Goal: Task Accomplishment & Management: Use online tool/utility

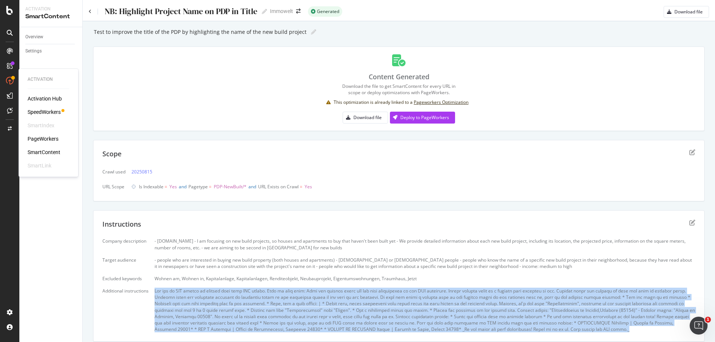
click at [44, 140] on div "PageWorkers" at bounding box center [43, 138] width 31 height 7
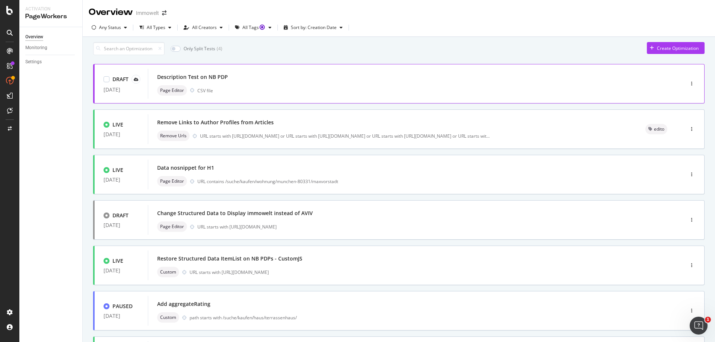
click at [258, 82] on div "Description Test on NB PDP" at bounding box center [404, 77] width 495 height 10
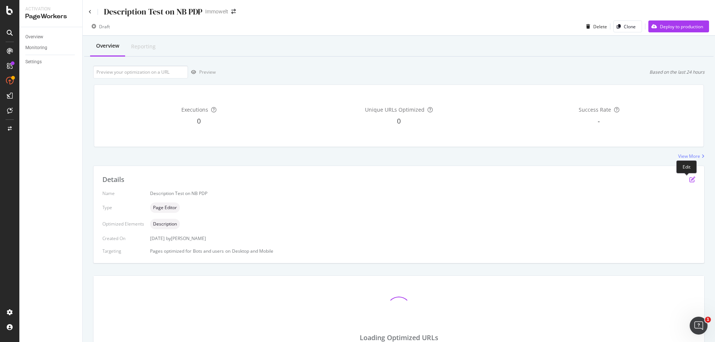
click at [689, 180] on icon "pen-to-square" at bounding box center [692, 179] width 6 height 6
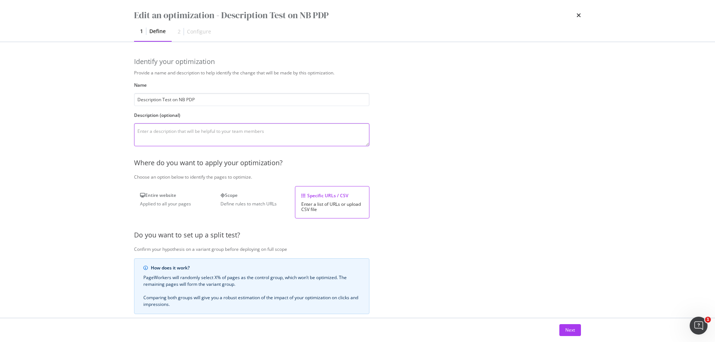
click at [224, 137] on textarea "modal" at bounding box center [251, 134] width 235 height 23
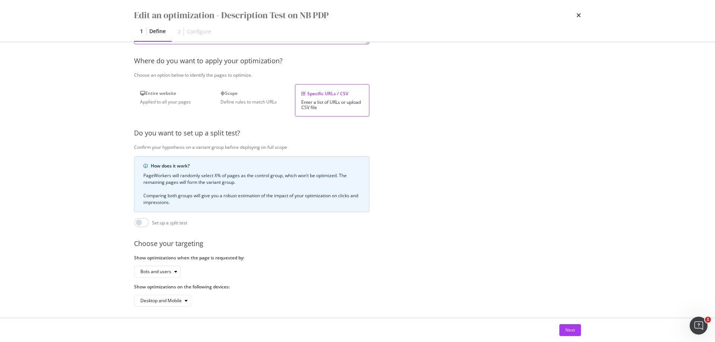
scroll to position [111, 0]
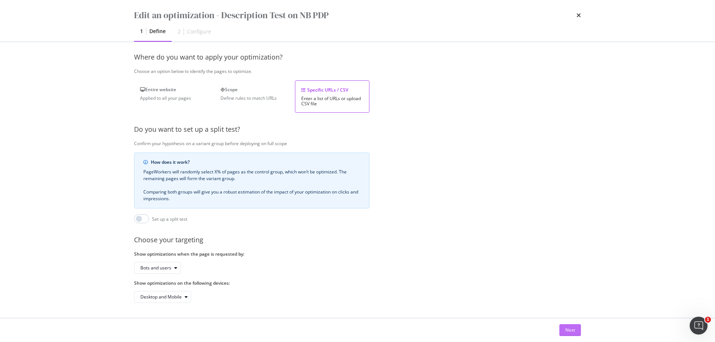
type textarea "100% Title Optim, 100 Description Optim. Description is pulled from PDP data - …"
click at [572, 330] on div "Next" at bounding box center [570, 330] width 10 height 6
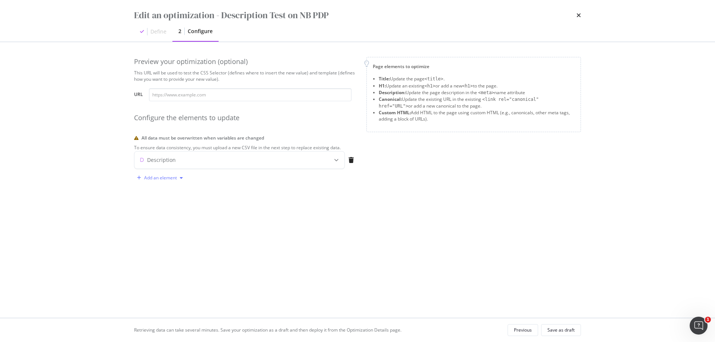
click at [146, 180] on div "Add an element" at bounding box center [160, 178] width 33 height 4
click at [159, 219] on div "Title" at bounding box center [158, 217] width 9 height 6
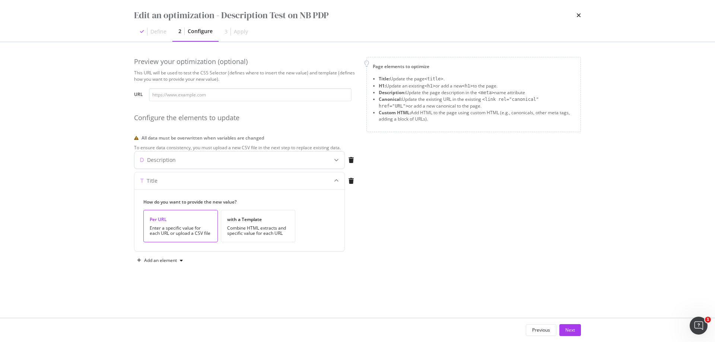
click at [176, 164] on div "Description" at bounding box center [224, 159] width 181 height 7
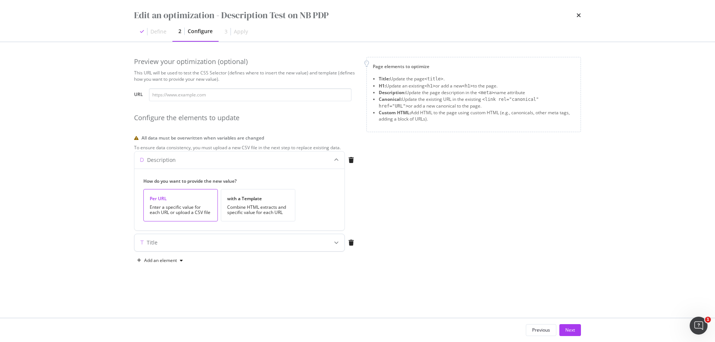
click at [197, 251] on div "Title" at bounding box center [239, 242] width 210 height 17
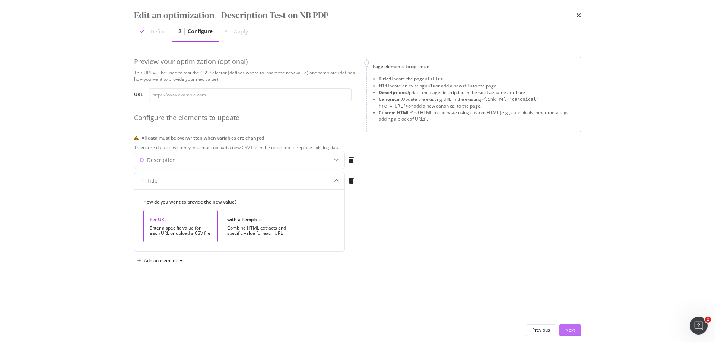
click at [577, 330] on button "Next" at bounding box center [570, 330] width 22 height 12
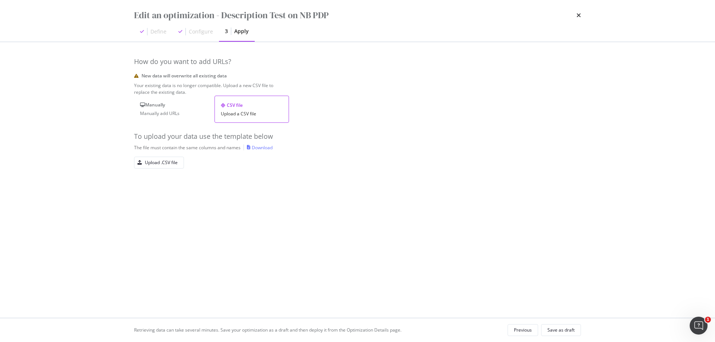
click at [265, 151] on div "Download" at bounding box center [262, 147] width 21 height 6
click at [168, 166] on div "Upload .CSV file" at bounding box center [161, 162] width 33 height 6
click at [567, 332] on div "Save as draft" at bounding box center [560, 330] width 27 height 6
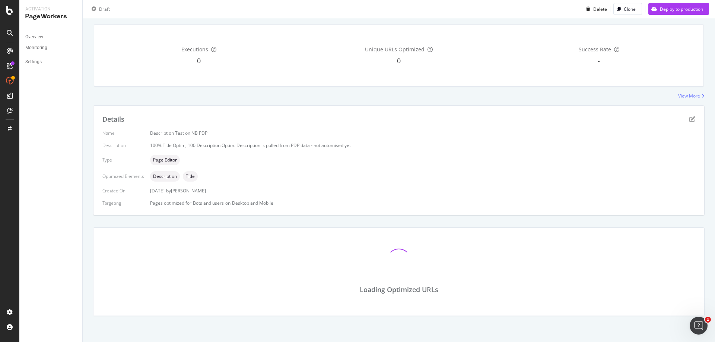
scroll to position [88, 0]
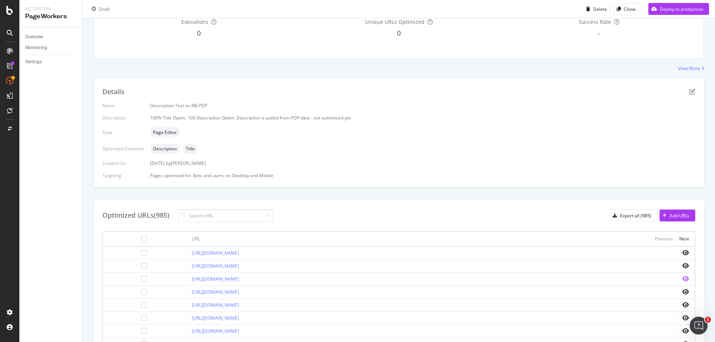
click at [682, 280] on icon "eye" at bounding box center [685, 279] width 7 height 6
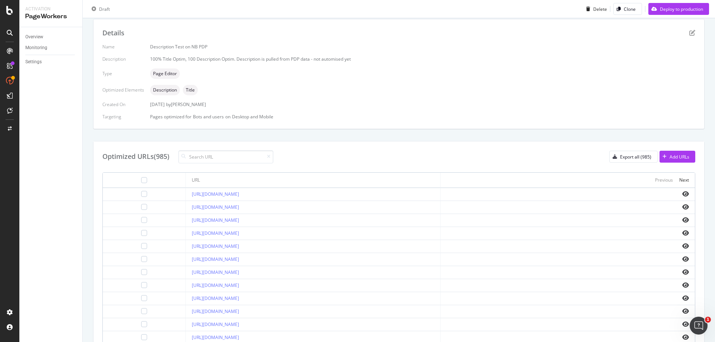
scroll to position [224, 0]
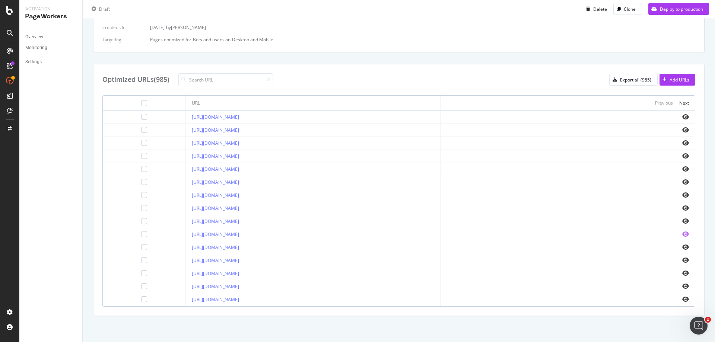
click at [682, 232] on icon "eye" at bounding box center [685, 234] width 7 height 6
click at [682, 299] on icon "eye" at bounding box center [685, 299] width 7 height 6
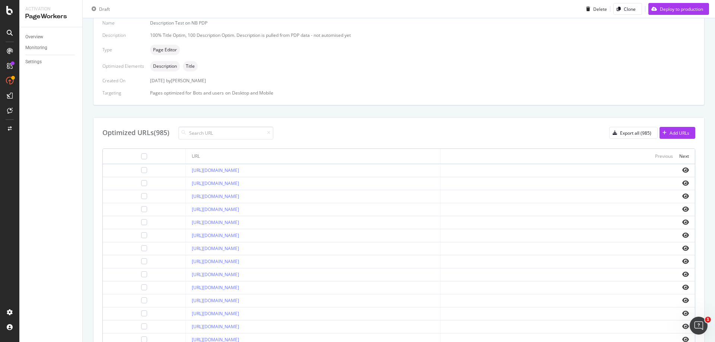
scroll to position [0, 0]
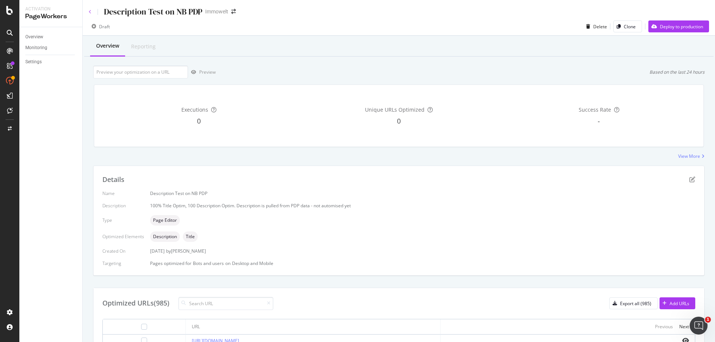
click at [90, 12] on icon at bounding box center [90, 12] width 3 height 4
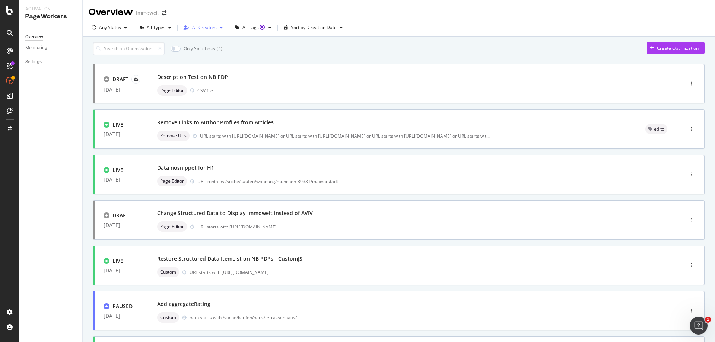
click at [208, 29] on div "All Creators" at bounding box center [204, 27] width 25 height 4
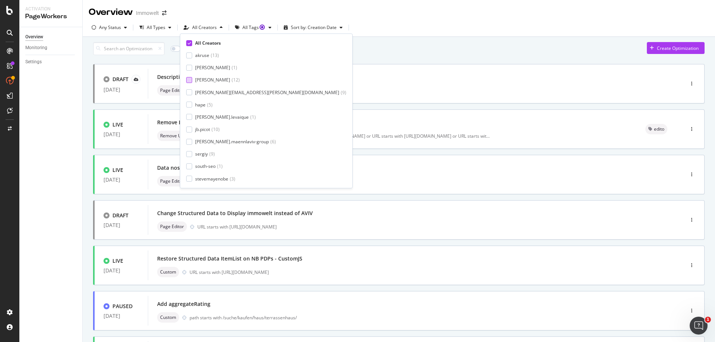
click at [188, 80] on div at bounding box center [189, 80] width 6 height 6
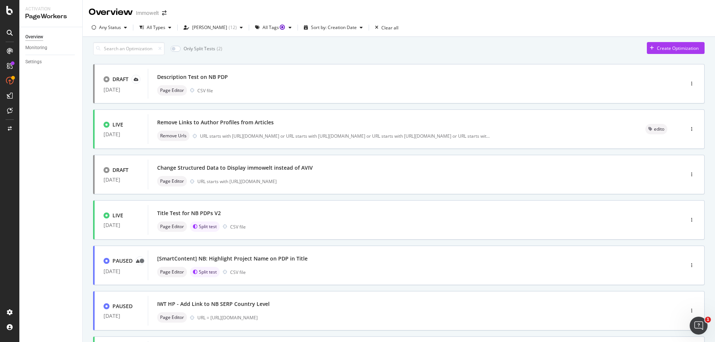
click at [337, 60] on div "Only Split Tests ( 2 ) Create Optimization DRAFT 29 Sep. 2025 Description Test …" at bounding box center [398, 288] width 611 height 492
click at [320, 87] on div "Description Test on NB PDP Page Editor CSV file" at bounding box center [404, 84] width 495 height 24
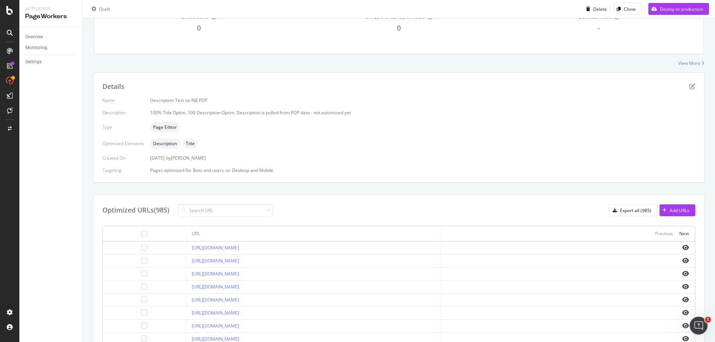
scroll to position [186, 0]
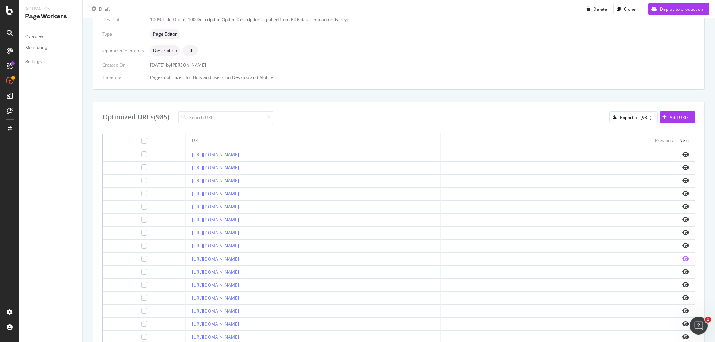
click at [682, 260] on icon "eye" at bounding box center [685, 259] width 7 height 6
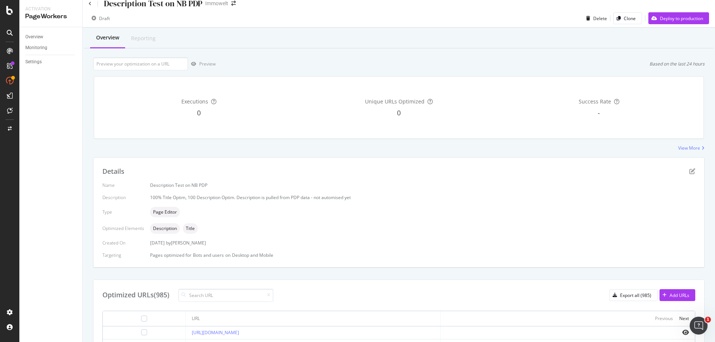
scroll to position [0, 0]
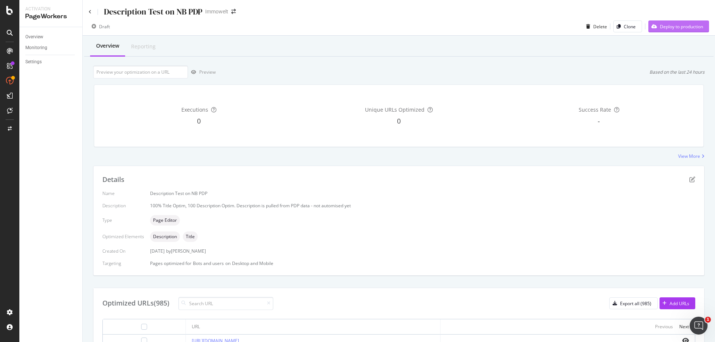
click at [671, 27] on div "Deploy to production" at bounding box center [681, 26] width 43 height 6
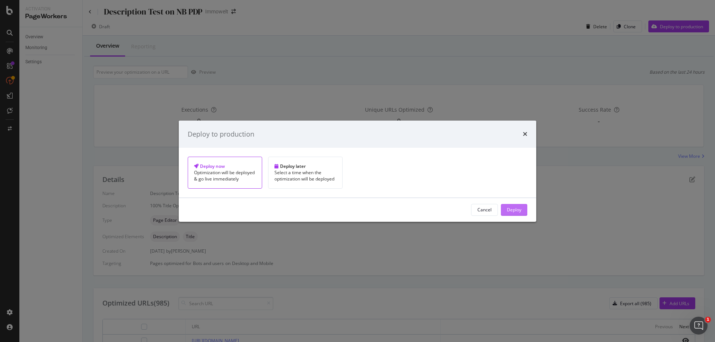
click at [507, 213] on div "Deploy" at bounding box center [514, 210] width 15 height 6
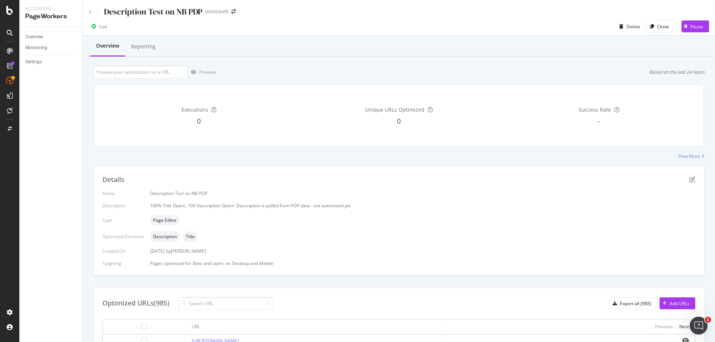
click at [90, 12] on icon at bounding box center [90, 12] width 3 height 4
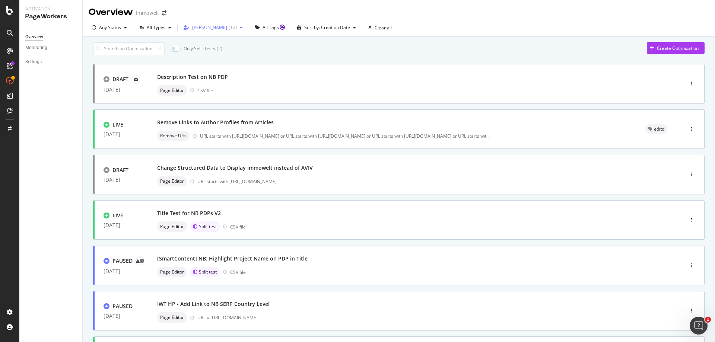
click at [197, 25] on div "[PERSON_NAME]" at bounding box center [209, 27] width 35 height 4
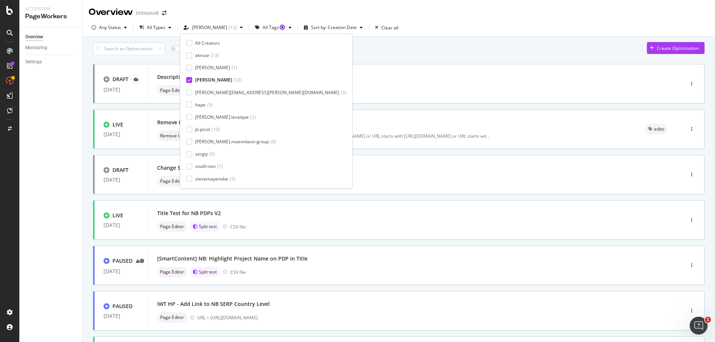
click at [387, 48] on div "Only Split Tests ( 2 ) Create Optimization" at bounding box center [398, 48] width 611 height 13
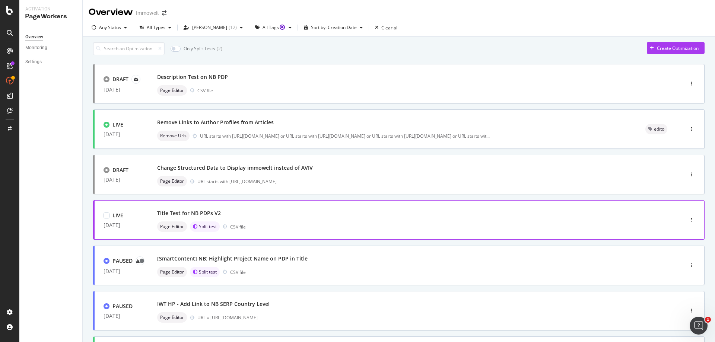
click at [361, 213] on div "Title Test for NB PDPs V2" at bounding box center [404, 213] width 495 height 10
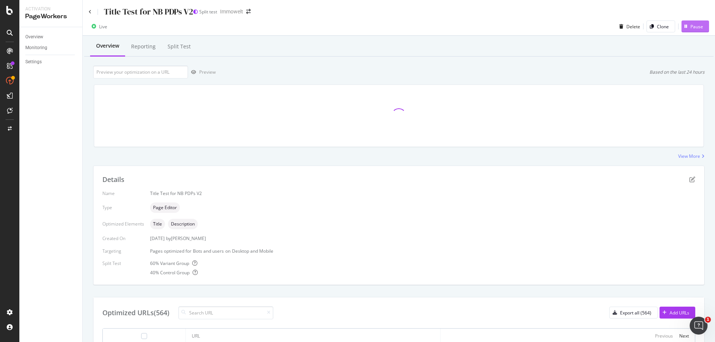
click at [693, 29] on div "Pause" at bounding box center [696, 26] width 13 height 6
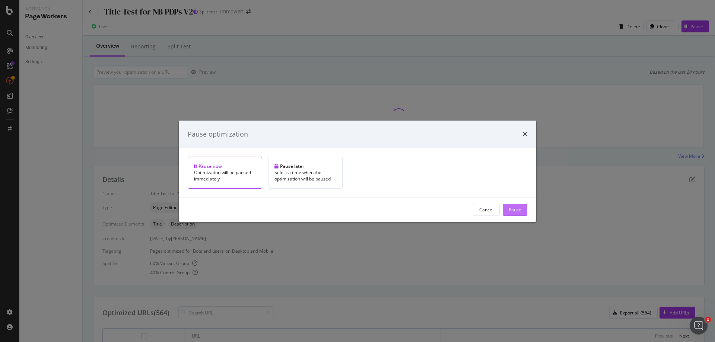
click at [509, 213] on div "Pause" at bounding box center [515, 210] width 13 height 6
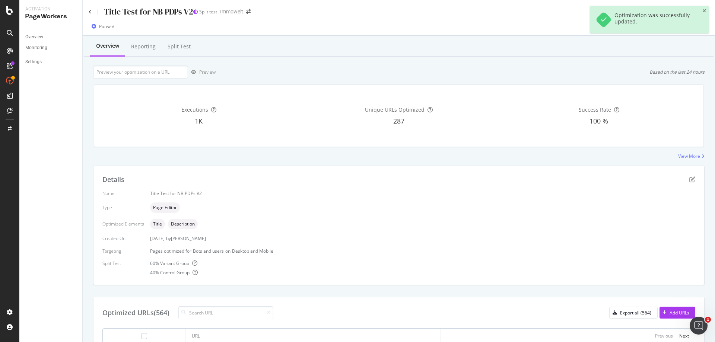
click at [171, 48] on div "Split Test" at bounding box center [179, 46] width 23 height 7
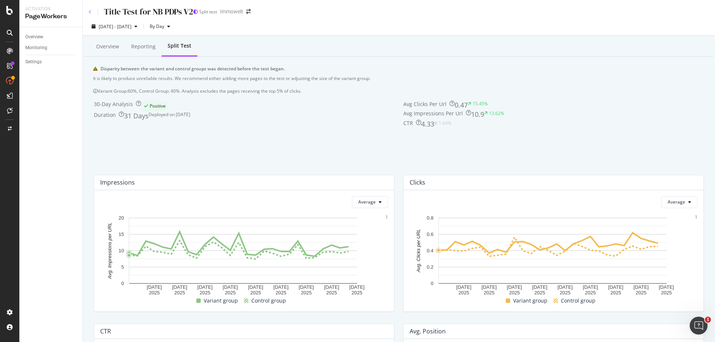
click at [90, 13] on icon at bounding box center [90, 12] width 3 height 4
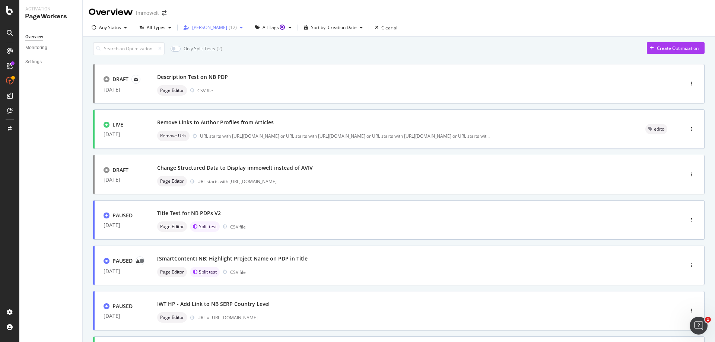
click at [205, 29] on div "axel-iwt" at bounding box center [209, 27] width 35 height 4
click at [351, 55] on div "Only Split Tests ( 2 ) Create Optimization" at bounding box center [398, 48] width 611 height 13
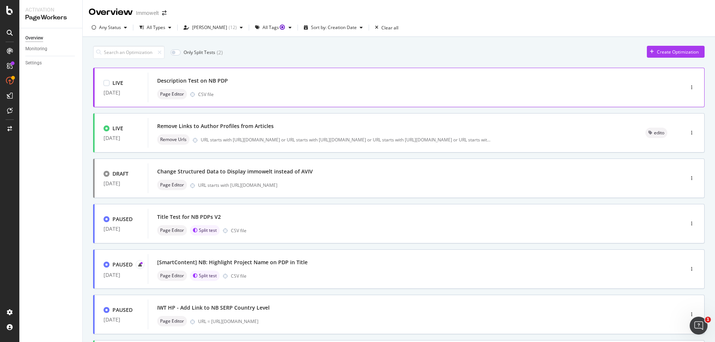
click at [281, 81] on div "Description Test on NB PDP" at bounding box center [404, 81] width 495 height 10
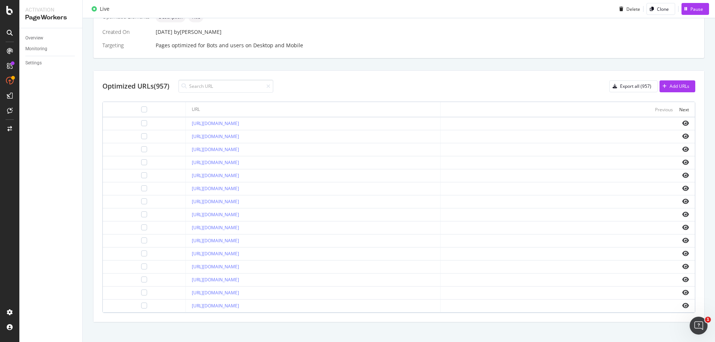
scroll to position [223, 0]
click at [682, 200] on icon "eye" at bounding box center [685, 201] width 7 height 6
click at [682, 278] on icon "eye" at bounding box center [685, 279] width 7 height 6
click at [682, 263] on icon "eye" at bounding box center [685, 266] width 7 height 6
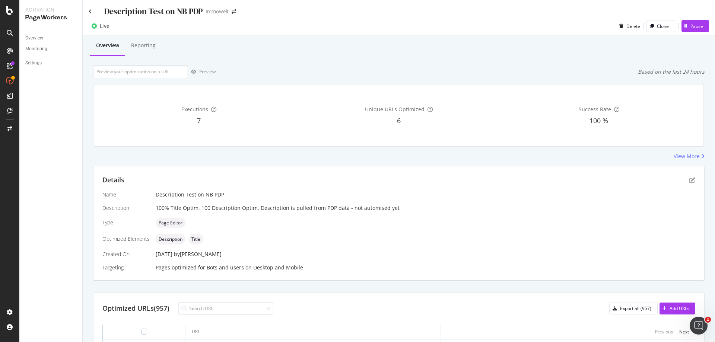
scroll to position [0, 0]
click at [233, 13] on icon "arrow-right-arrow-left" at bounding box center [234, 11] width 4 height 5
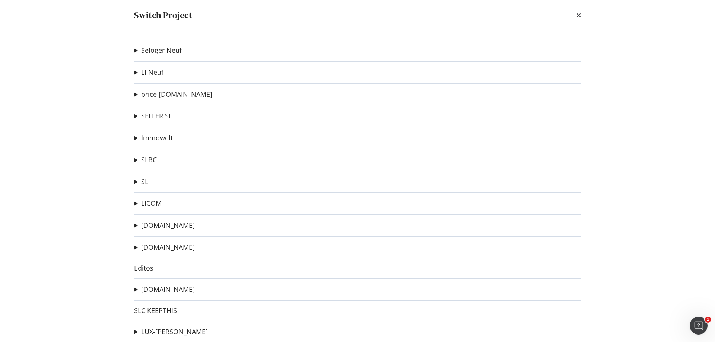
click at [135, 140] on summary "Immowelt" at bounding box center [153, 138] width 39 height 10
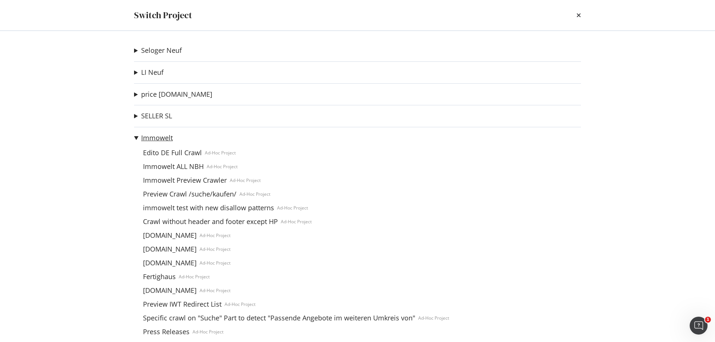
click at [147, 138] on link "Immowelt" at bounding box center [157, 138] width 32 height 8
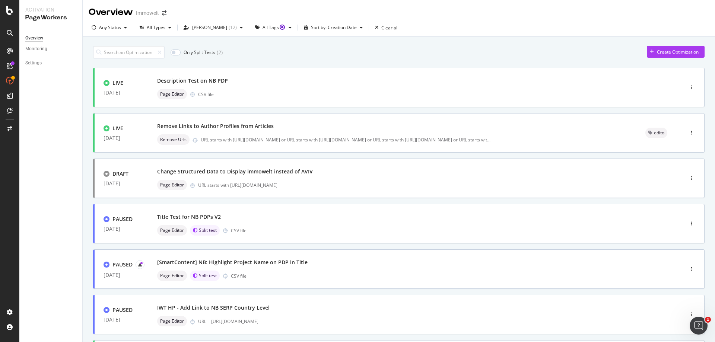
click at [10, 6] on div at bounding box center [9, 171] width 19 height 342
click at [7, 11] on icon at bounding box center [9, 10] width 7 height 9
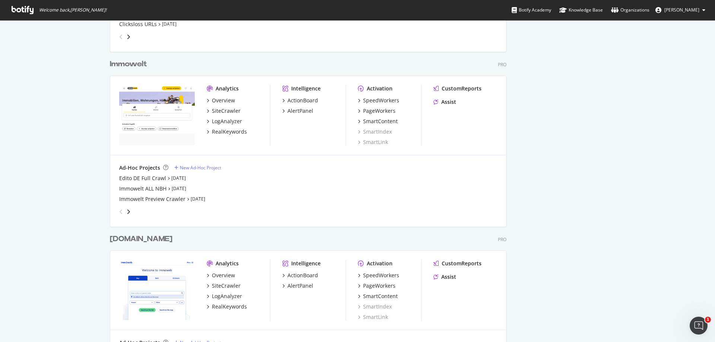
scroll to position [1820, 397]
click at [204, 166] on div "New Ad-Hoc Project" at bounding box center [200, 168] width 41 height 6
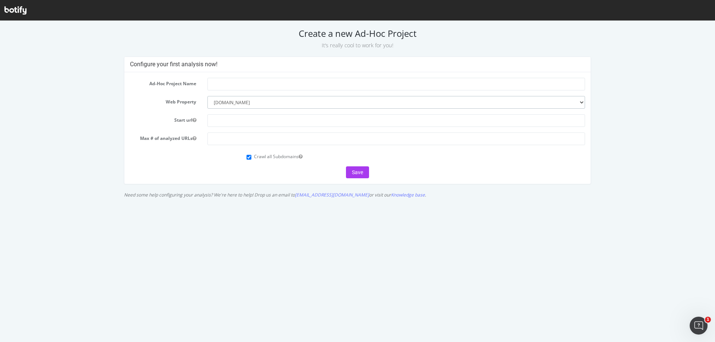
click at [232, 102] on select "--------- logic-immo.com neuf.logic-immo.com lux-residence.com seloger-construi…" at bounding box center [396, 102] width 378 height 13
click at [207, 96] on select "--------- logic-immo.com neuf.logic-immo.com lux-residence.com seloger-construi…" at bounding box center [396, 102] width 378 height 13
click at [248, 86] on input "text" at bounding box center [396, 84] width 378 height 13
type input "IWT PDP Title & Description Test"
click at [304, 123] on input "text" at bounding box center [396, 120] width 378 height 13
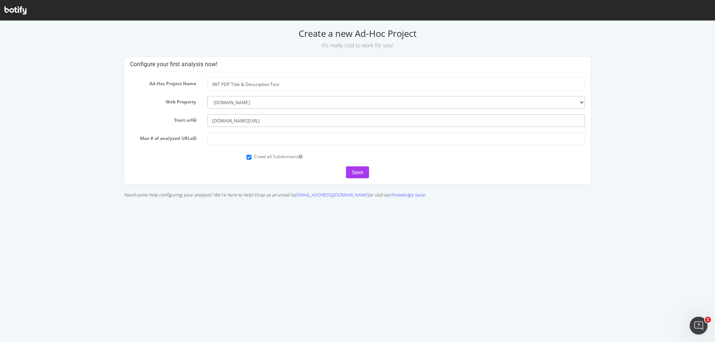
type input "www.immowelt.de/projekte/suche"
click at [233, 141] on input "number" at bounding box center [396, 139] width 378 height 13
type input "1000"
click at [358, 171] on button "Save" at bounding box center [357, 172] width 23 height 12
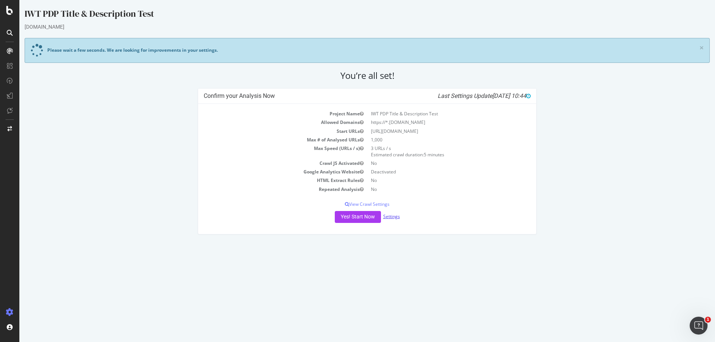
click at [397, 217] on link "Settings" at bounding box center [391, 216] width 17 height 6
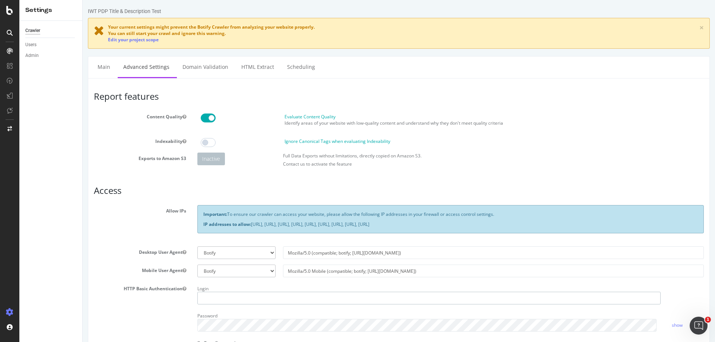
type input "[PERSON_NAME]"
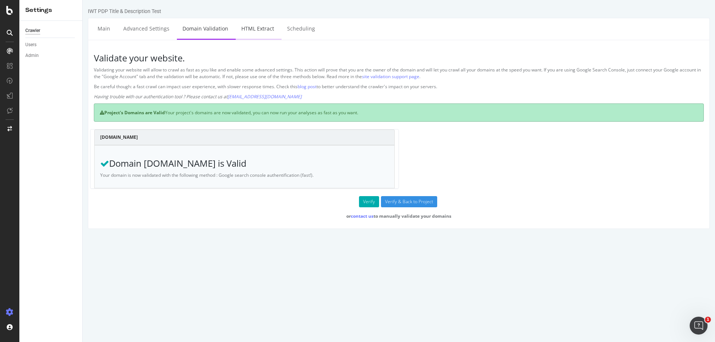
click at [263, 32] on link "HTML Extract" at bounding box center [258, 28] width 44 height 20
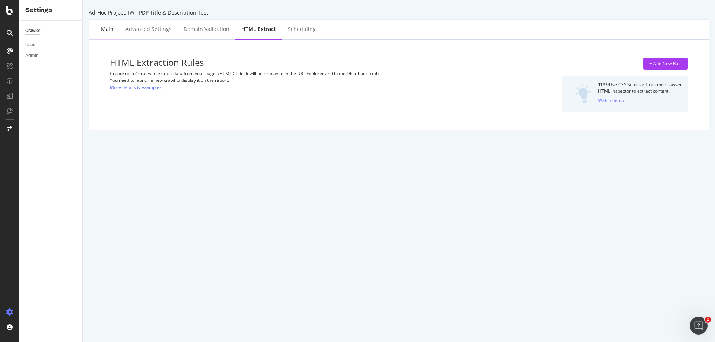
click at [104, 28] on div "Main" at bounding box center [107, 28] width 13 height 7
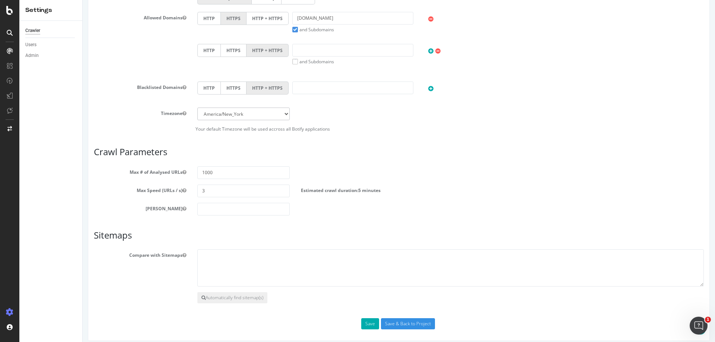
scroll to position [291, 0]
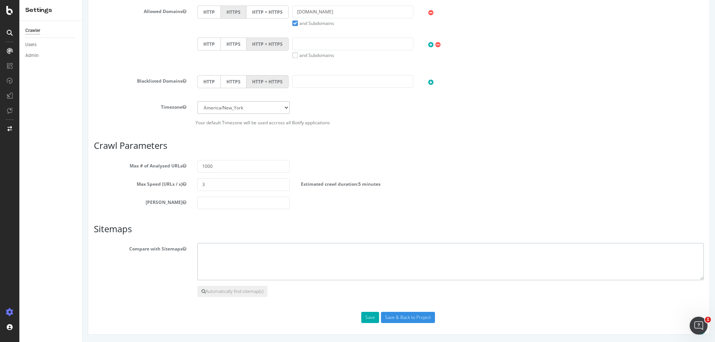
click at [278, 256] on textarea at bounding box center [450, 261] width 506 height 37
paste textarea "https://www.immowelt.de/expose-projekte.xml"
type textarea "https://www.immowelt.de/expose-projekte.xml"
click at [373, 319] on button "Save" at bounding box center [370, 317] width 18 height 11
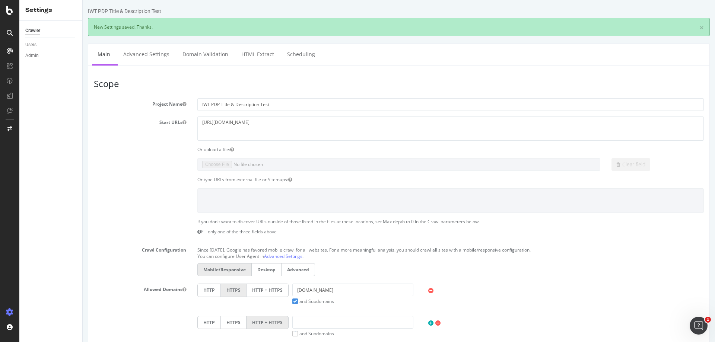
scroll to position [0, 0]
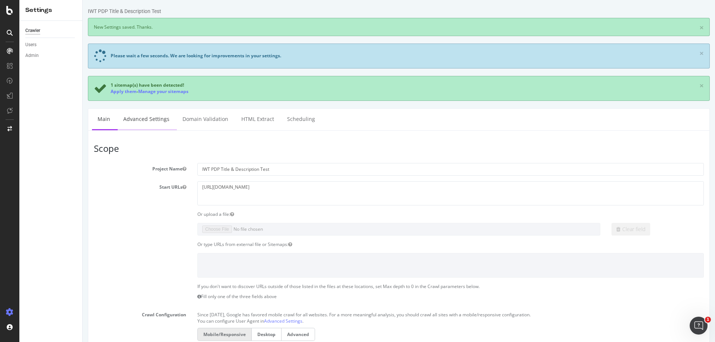
click at [142, 120] on link "Advanced Settings" at bounding box center [146, 119] width 57 height 20
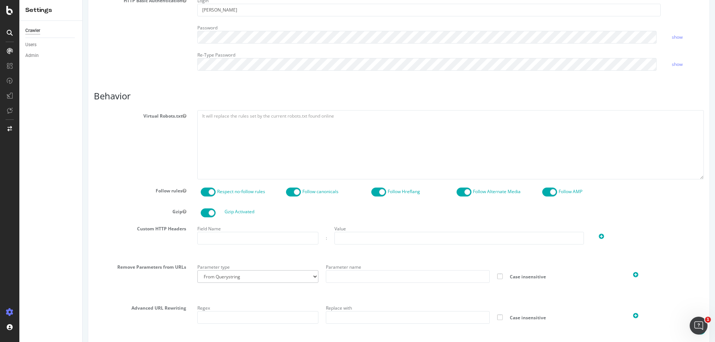
scroll to position [335, 0]
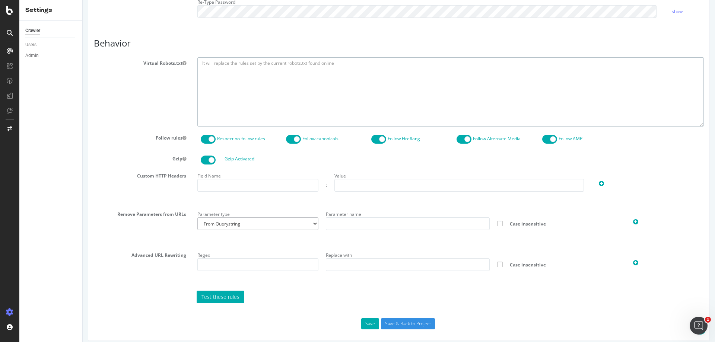
click at [309, 91] on textarea at bounding box center [450, 91] width 506 height 69
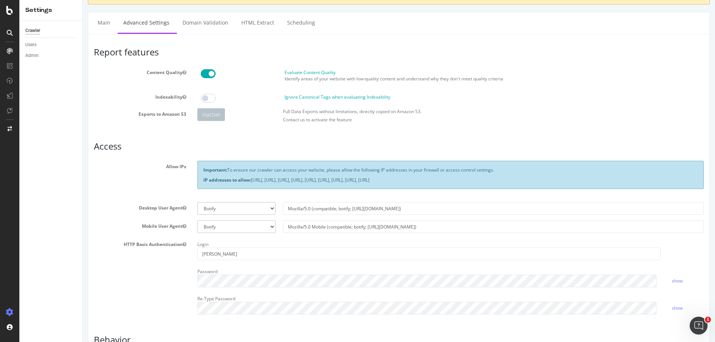
scroll to position [37, 0]
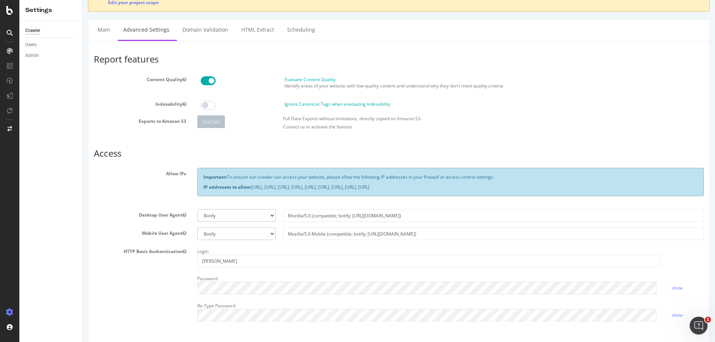
type textarea "Allow: /projekte/expose/* Disallow: /"
click at [109, 199] on div "Allow IPs Important: To ensure our crawler can access your website, please allo…" at bounding box center [398, 186] width 621 height 36
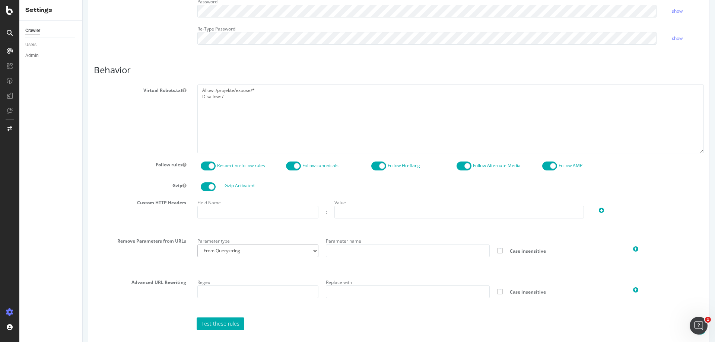
scroll to position [335, 0]
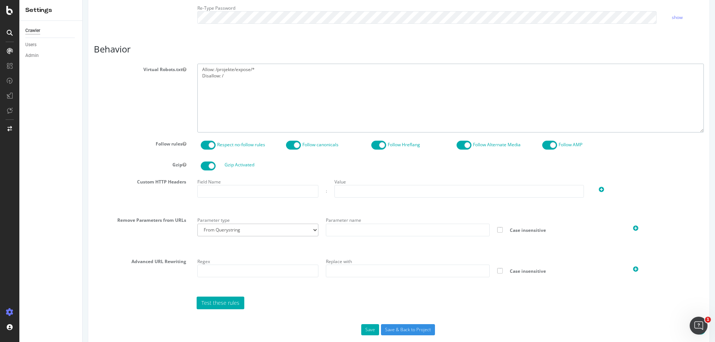
click at [243, 79] on textarea "Allow: /projekte/expose/* Disallow: /" at bounding box center [450, 98] width 506 height 69
click at [367, 331] on button "Save" at bounding box center [370, 329] width 18 height 11
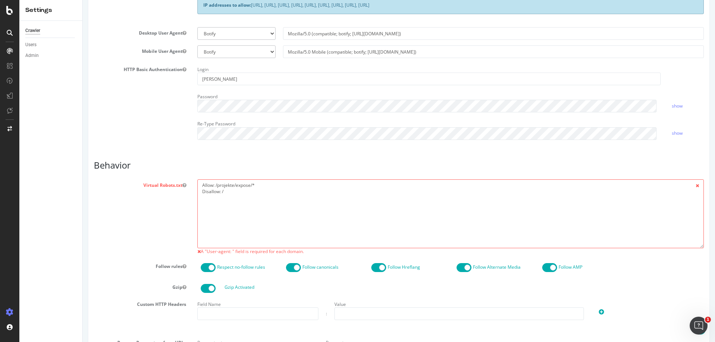
scroll to position [372, 0]
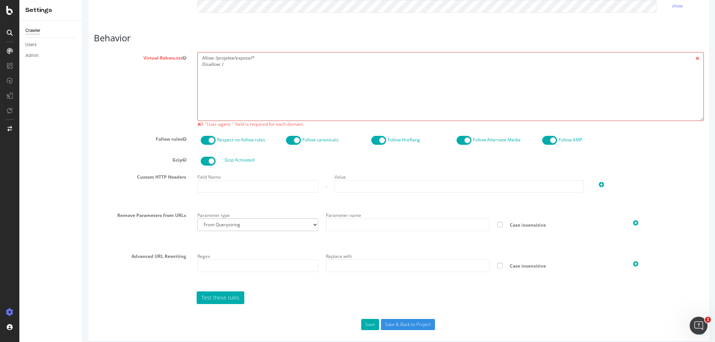
click at [200, 58] on textarea "Allow: /projekte/expose/* Disallow: /" at bounding box center [450, 86] width 506 height 69
type textarea "User-Agent: * Allow: /projekte/expose/* Disallow: /"
click at [124, 100] on div "Virtual Robots.txt Allow: /projekte/expose/* Disallow: / A "User-agent: " field…" at bounding box center [398, 90] width 621 height 76
click at [373, 325] on button "Save" at bounding box center [370, 324] width 18 height 11
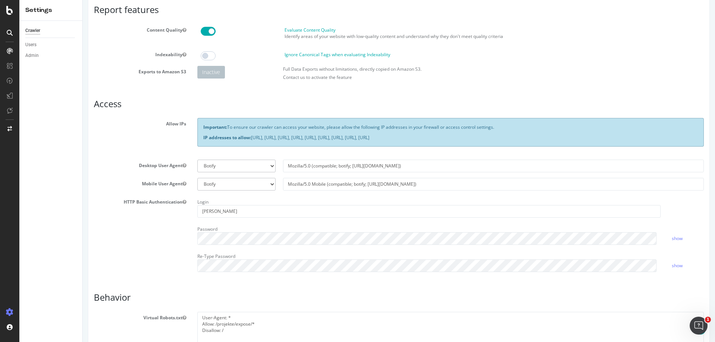
scroll to position [223, 0]
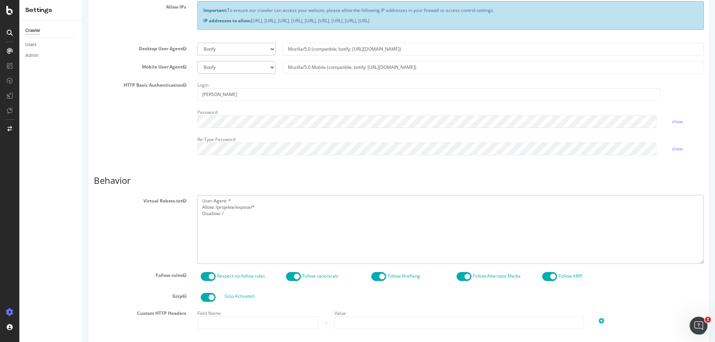
drag, startPoint x: 233, startPoint y: 215, endPoint x: 200, endPoint y: 201, distance: 35.9
click at [200, 201] on textarea "User-Agent: * Allow: /projekte/expose/* Disallow: /" at bounding box center [450, 229] width 506 height 69
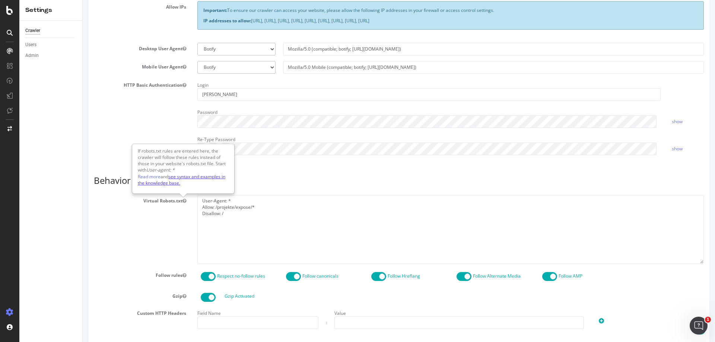
click at [187, 177] on link "see syntax and examples in the knowledge base." at bounding box center [181, 180] width 87 height 13
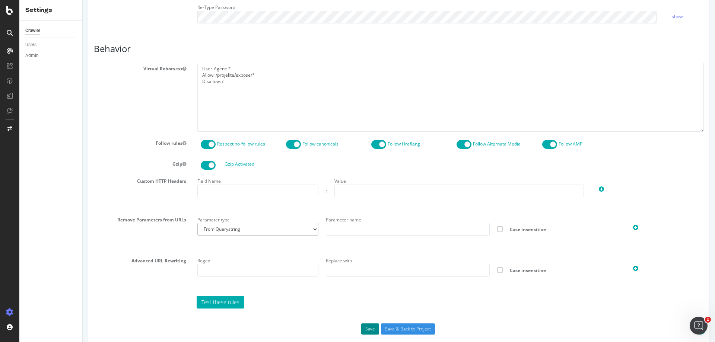
scroll to position [373, 0]
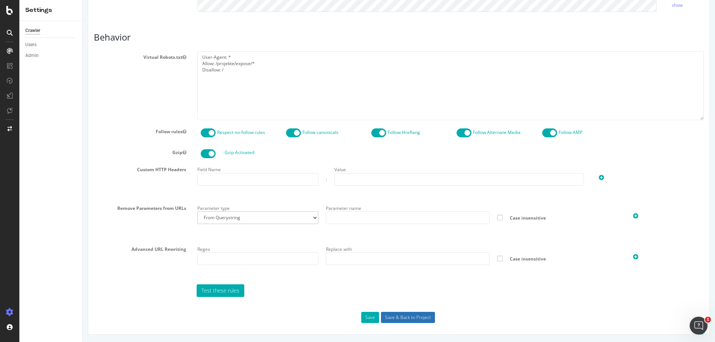
click at [405, 319] on input "Save & Back to Project" at bounding box center [408, 317] width 54 height 11
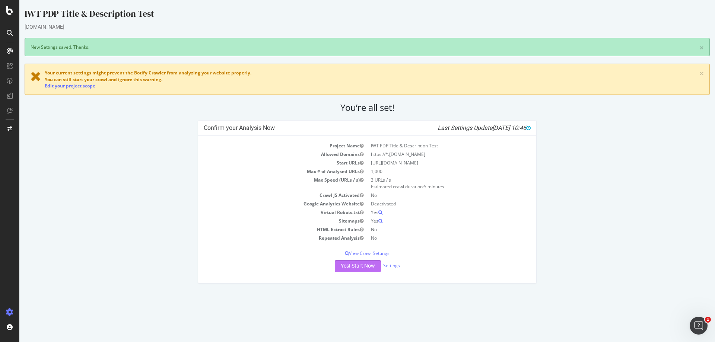
click at [357, 267] on button "Yes! Start Now" at bounding box center [358, 266] width 46 height 12
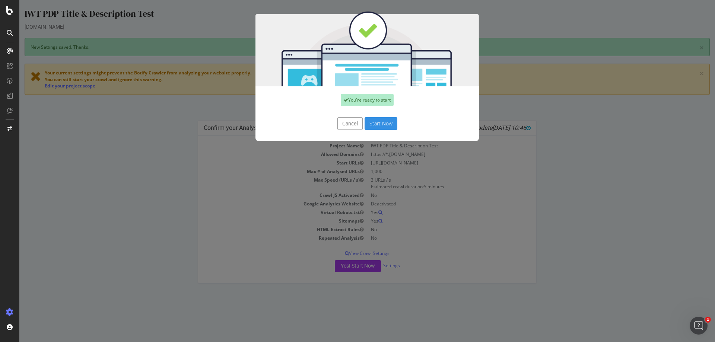
click at [388, 123] on button "Start Now" at bounding box center [381, 123] width 33 height 13
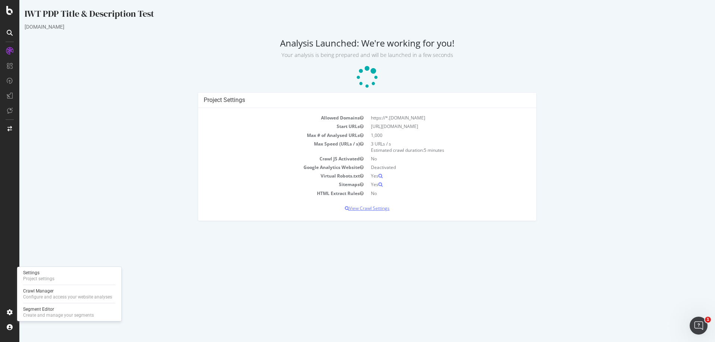
click at [372, 210] on p "View Crawl Settings" at bounding box center [367, 208] width 327 height 6
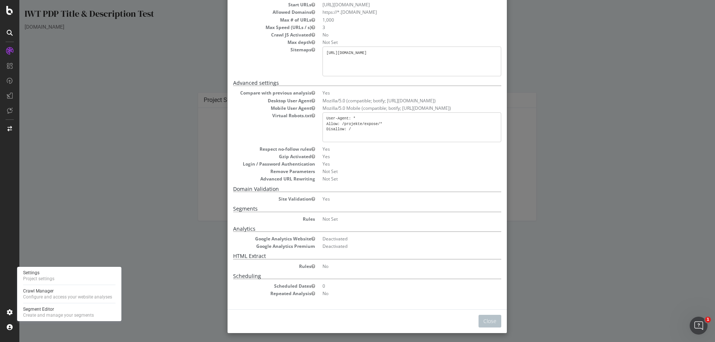
scroll to position [57, 0]
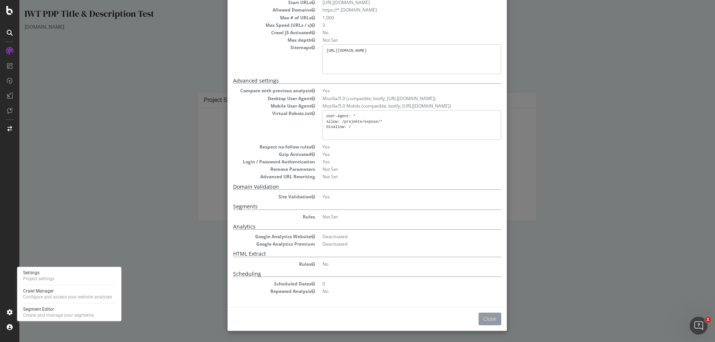
click at [491, 321] on button "Close" at bounding box center [489, 319] width 23 height 13
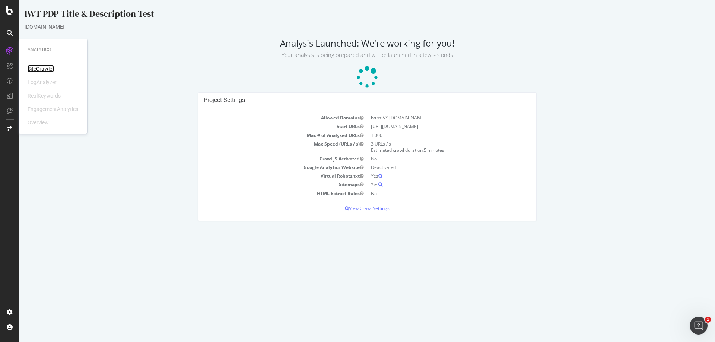
click at [36, 66] on div "SiteCrawler" at bounding box center [41, 68] width 26 height 7
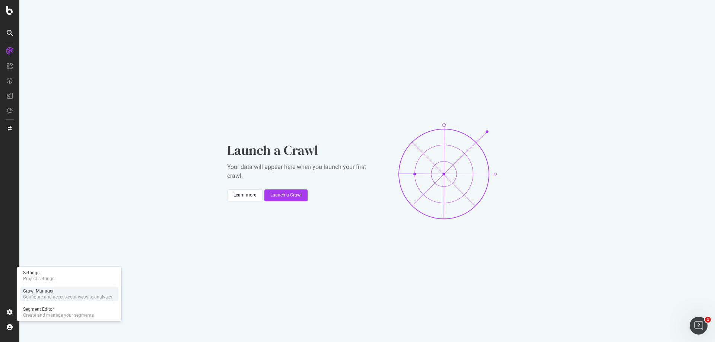
click at [53, 289] on div "Crawl Manager" at bounding box center [67, 291] width 89 height 6
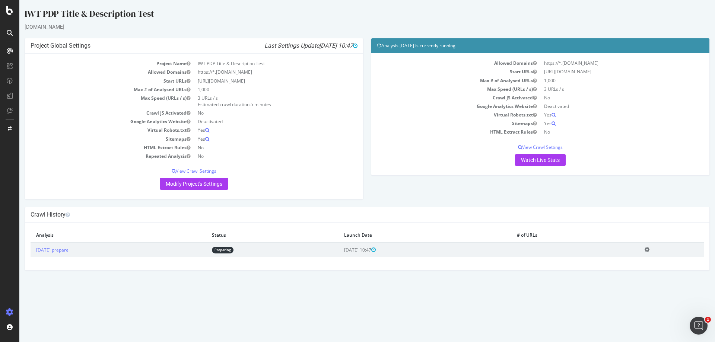
click at [649, 249] on icon at bounding box center [646, 250] width 5 height 6
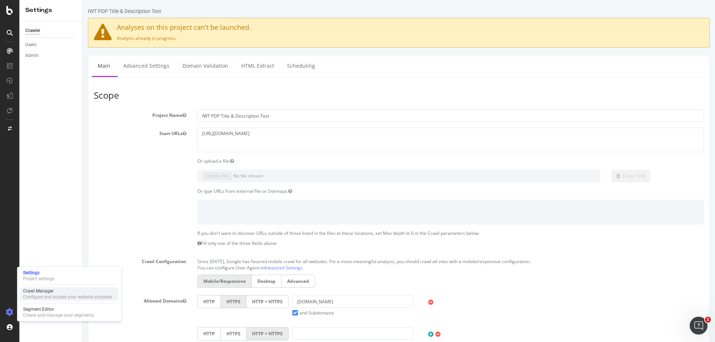
click at [45, 290] on div "Crawl Manager" at bounding box center [67, 291] width 89 height 6
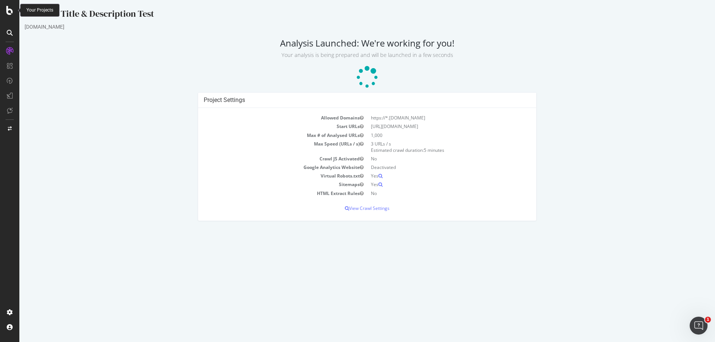
click at [9, 10] on icon at bounding box center [9, 10] width 7 height 9
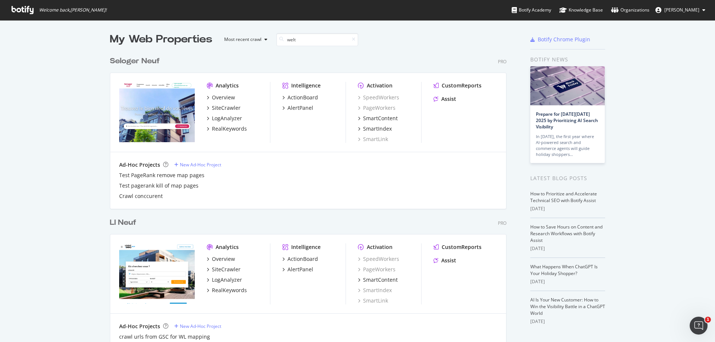
scroll to position [169, 397]
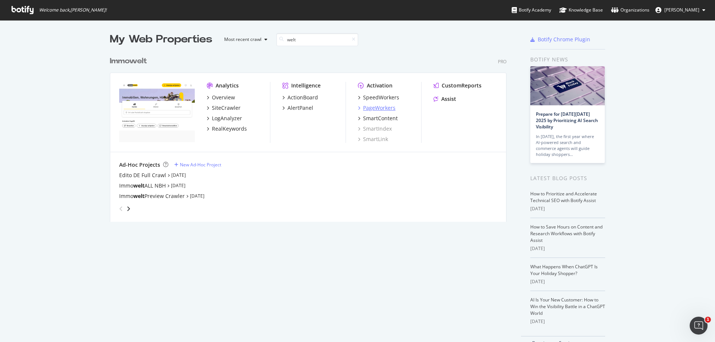
type input "welt"
click at [380, 108] on div "PageWorkers" at bounding box center [379, 107] width 32 height 7
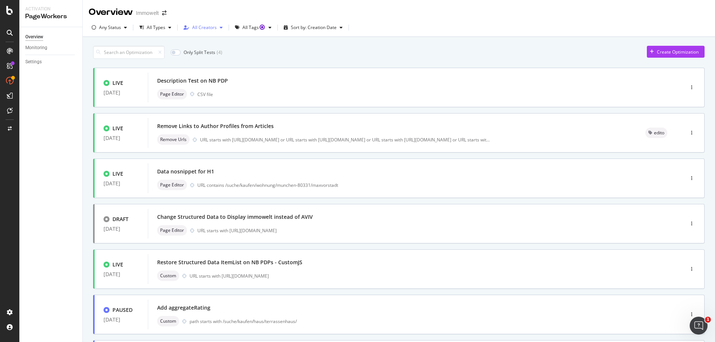
click at [204, 28] on div "All Creators" at bounding box center [204, 27] width 25 height 4
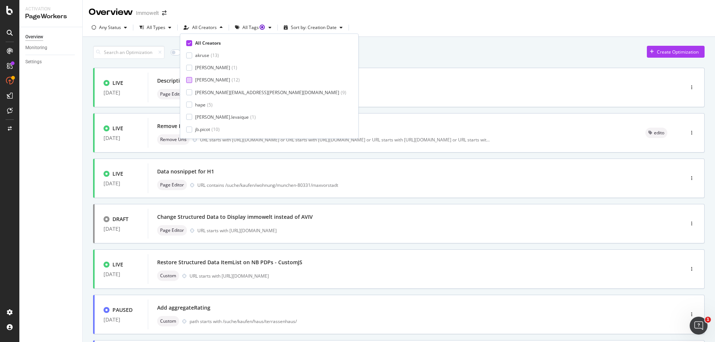
click at [205, 79] on div "[PERSON_NAME]" at bounding box center [212, 80] width 35 height 6
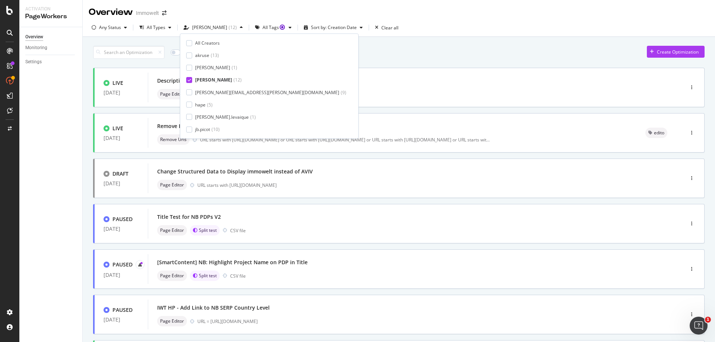
click at [322, 57] on div "Only Split Tests ( 2 ) Create Optimization" at bounding box center [398, 52] width 611 height 13
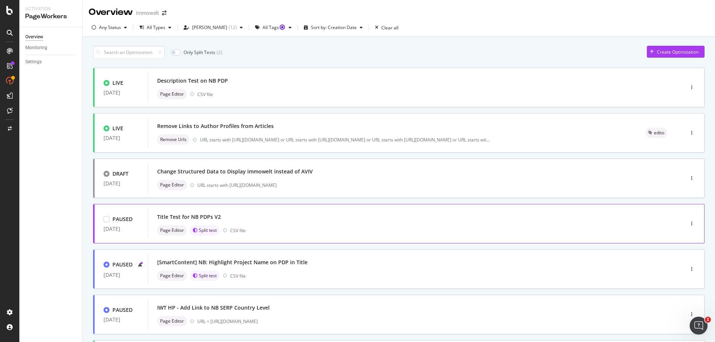
click at [350, 225] on div "Page Editor Split test CSV file" at bounding box center [404, 230] width 495 height 10
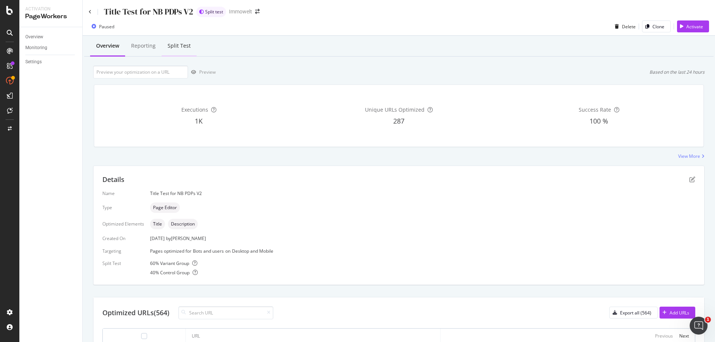
click at [182, 50] on div "Split Test" at bounding box center [179, 46] width 35 height 20
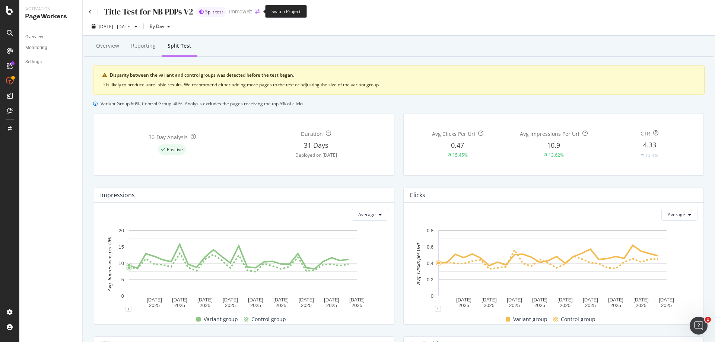
click at [259, 12] on icon "arrow-right-arrow-left" at bounding box center [257, 11] width 4 height 5
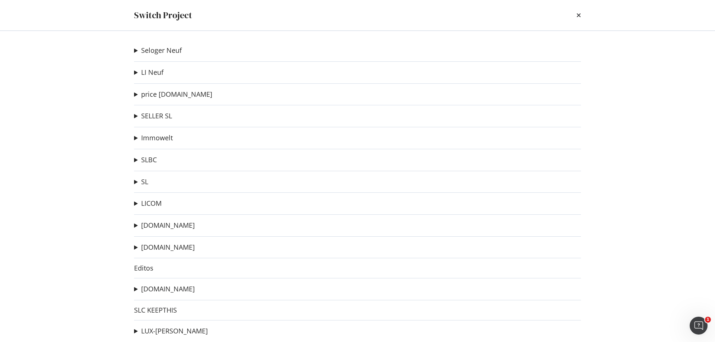
click at [136, 140] on summary "Immowelt" at bounding box center [153, 138] width 39 height 10
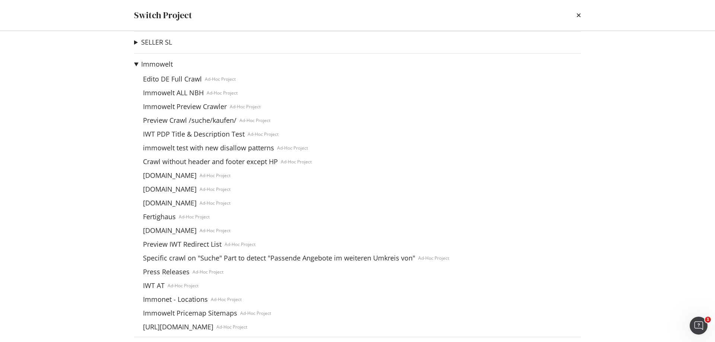
scroll to position [37, 0]
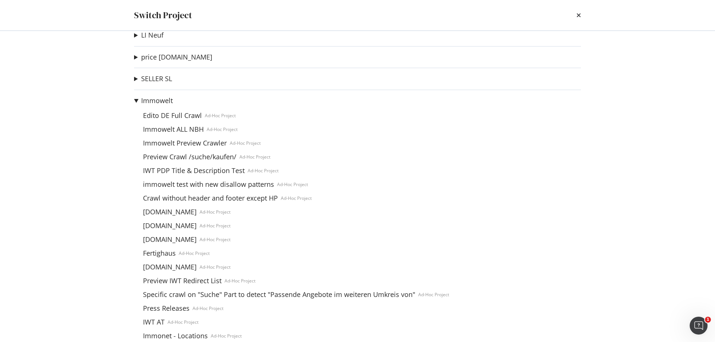
click at [134, 99] on summary "Immowelt" at bounding box center [291, 101] width 315 height 10
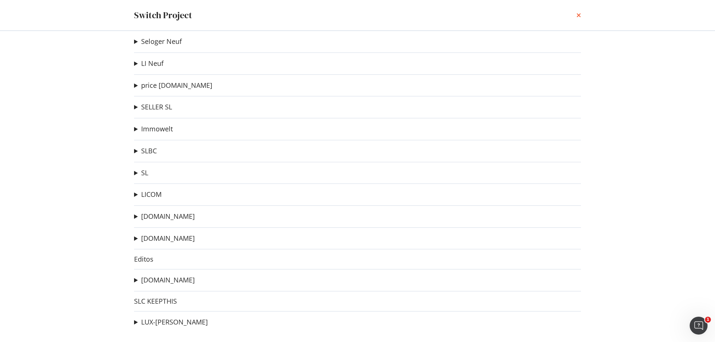
click at [577, 14] on icon "times" at bounding box center [578, 15] width 4 height 6
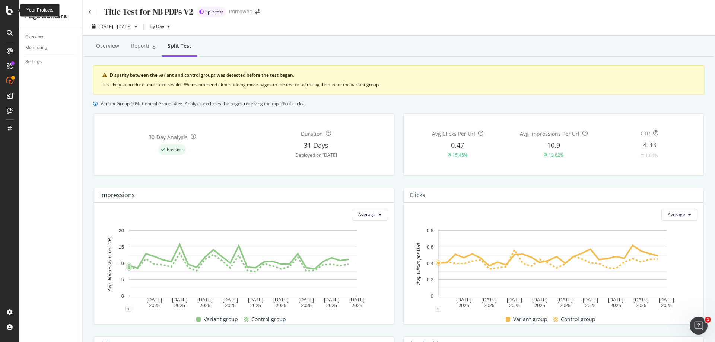
click at [7, 11] on icon at bounding box center [9, 10] width 7 height 9
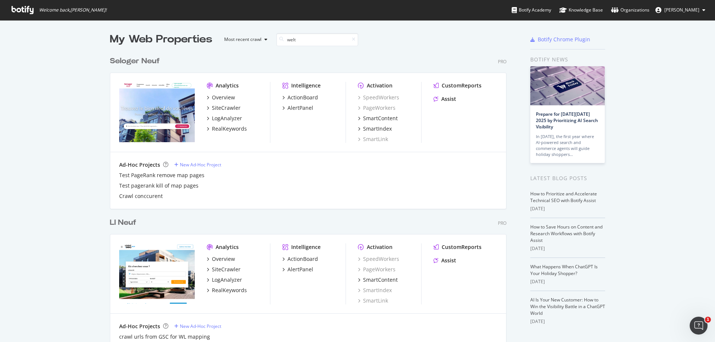
scroll to position [169, 397]
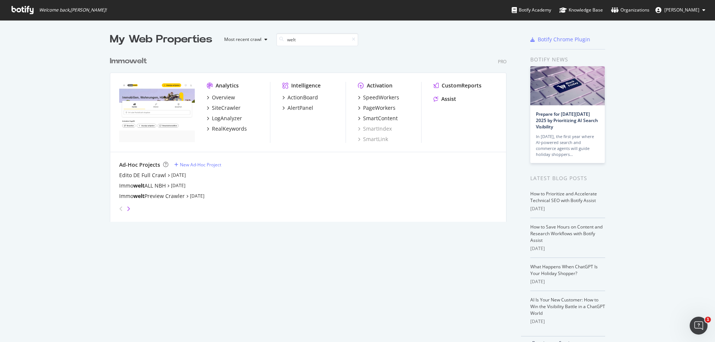
type input "welt"
click at [127, 209] on icon "angle-right" at bounding box center [129, 209] width 4 height 6
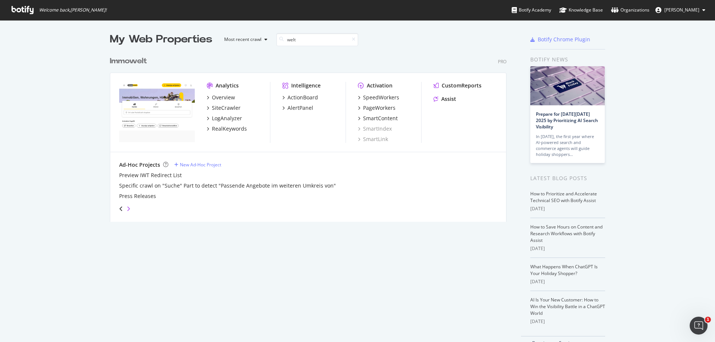
click at [127, 209] on icon "angle-right" at bounding box center [129, 209] width 4 height 6
click at [119, 210] on icon "angle-left" at bounding box center [121, 209] width 4 height 6
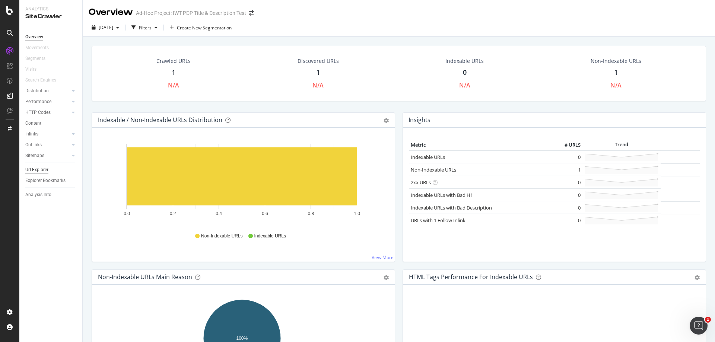
click at [42, 171] on div "Url Explorer" at bounding box center [36, 170] width 23 height 8
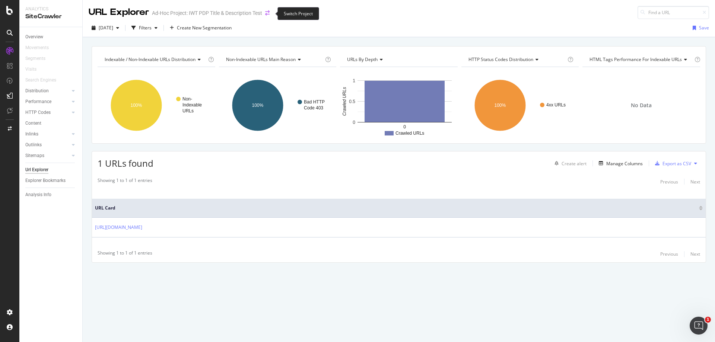
click at [268, 14] on icon "arrow-right-arrow-left" at bounding box center [267, 12] width 4 height 5
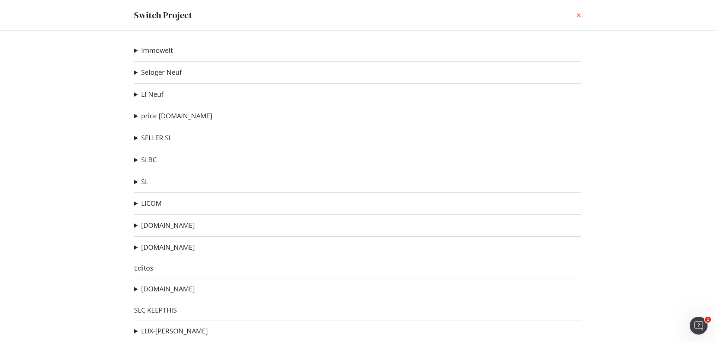
click at [579, 16] on icon "times" at bounding box center [578, 15] width 4 height 6
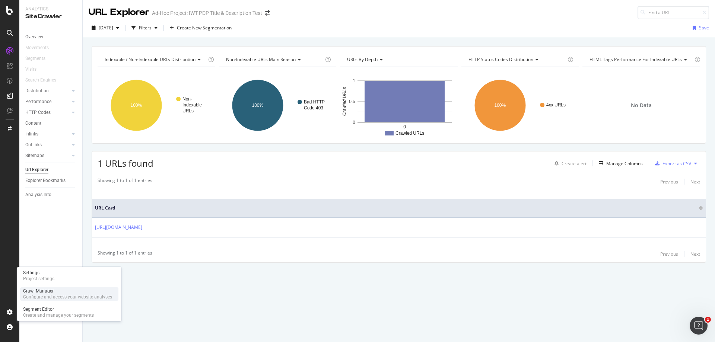
click at [47, 288] on div "Crawl Manager" at bounding box center [67, 291] width 89 height 6
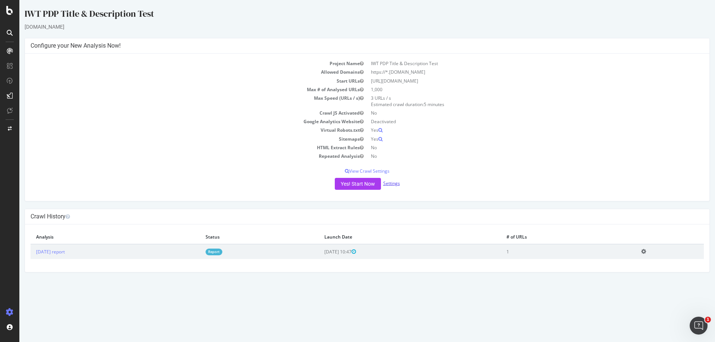
click at [391, 182] on link "Settings" at bounding box center [391, 183] width 17 height 6
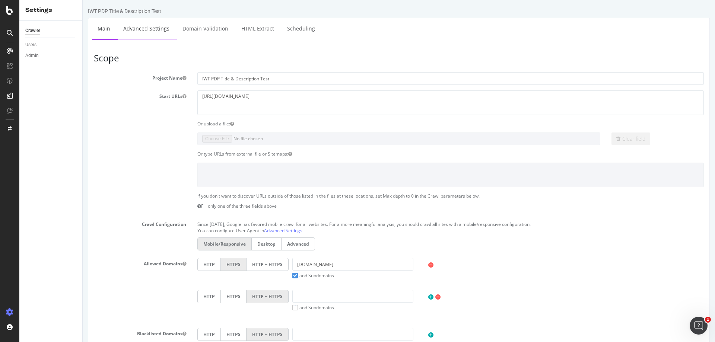
click at [146, 34] on link "Advanced Settings" at bounding box center [146, 28] width 57 height 20
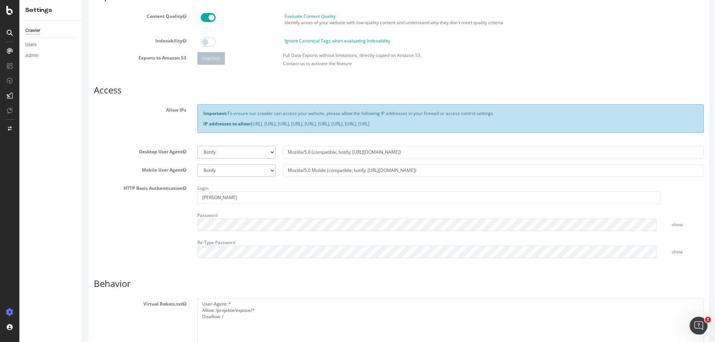
scroll to position [223, 0]
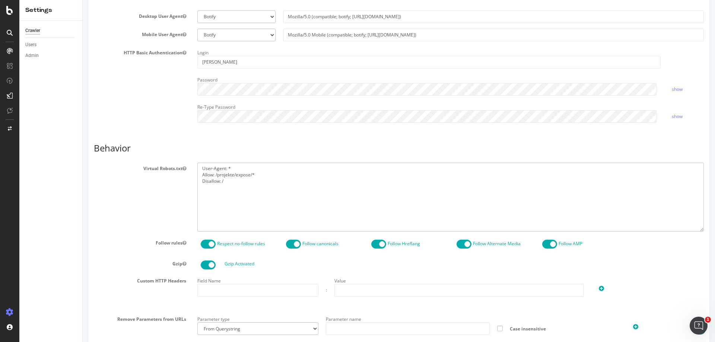
click at [239, 180] on textarea "User-Agent: * Allow: /projekte/expose/* Disallow: /" at bounding box center [450, 197] width 506 height 69
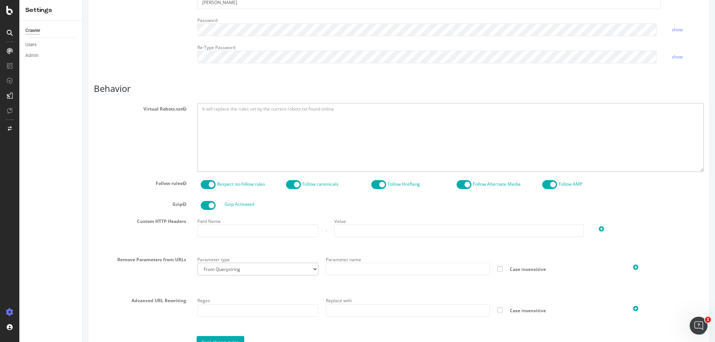
scroll to position [335, 0]
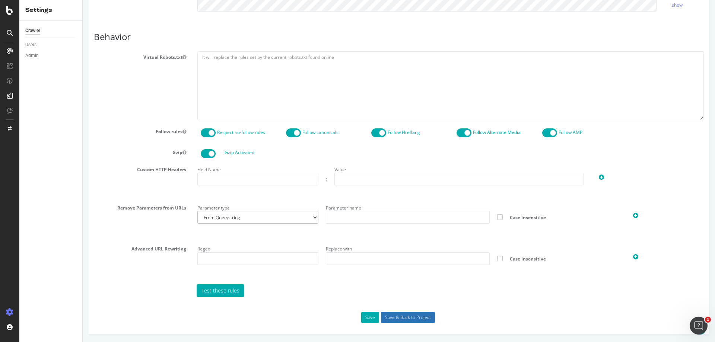
click at [401, 319] on input "Save & Back to Project" at bounding box center [408, 317] width 54 height 11
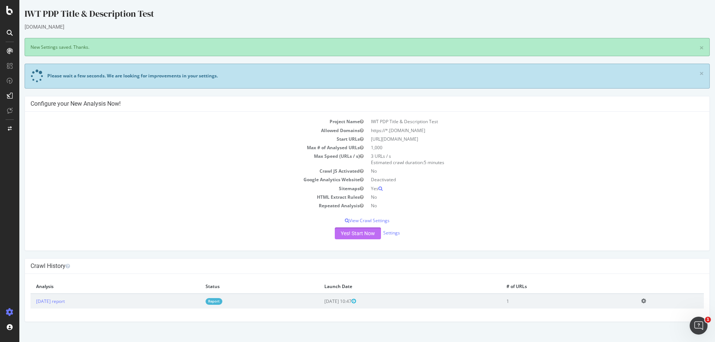
click at [361, 234] on button "Yes! Start Now" at bounding box center [358, 233] width 46 height 12
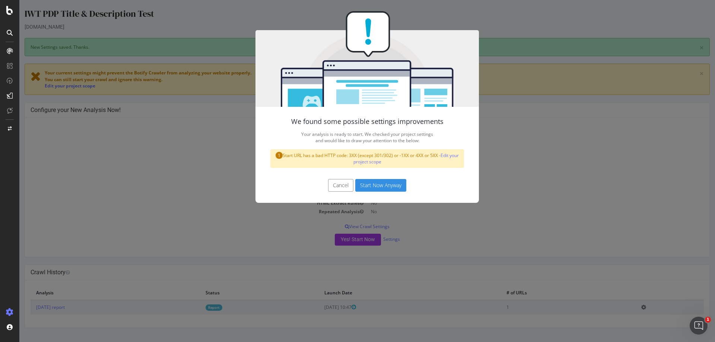
click at [334, 182] on button "Cancel" at bounding box center [340, 185] width 25 height 13
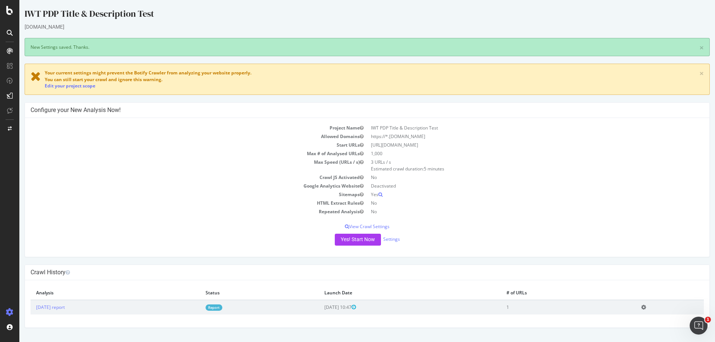
click at [431, 145] on td "https://www.immowelt.de/projekte/suche" at bounding box center [535, 145] width 337 height 9
copy td "https://www.immowelt.de/projekte/suche"
click at [389, 238] on link "Settings" at bounding box center [391, 239] width 17 height 6
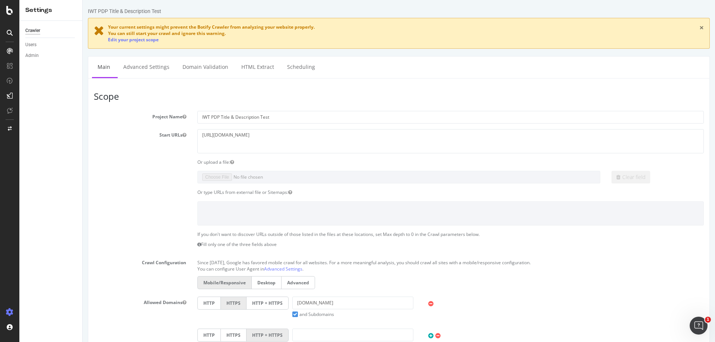
click at [699, 26] on link "×" at bounding box center [701, 28] width 4 height 8
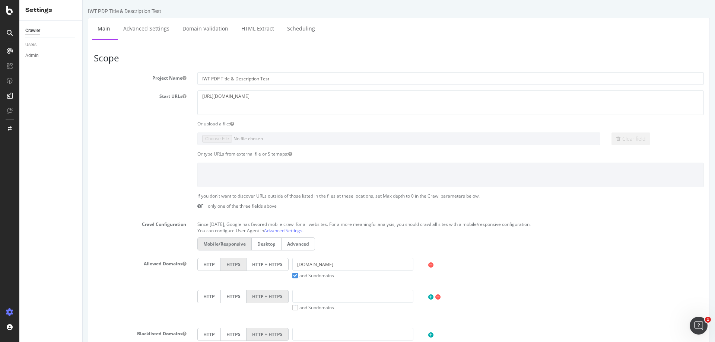
click at [12, 13] on icon at bounding box center [9, 10] width 7 height 9
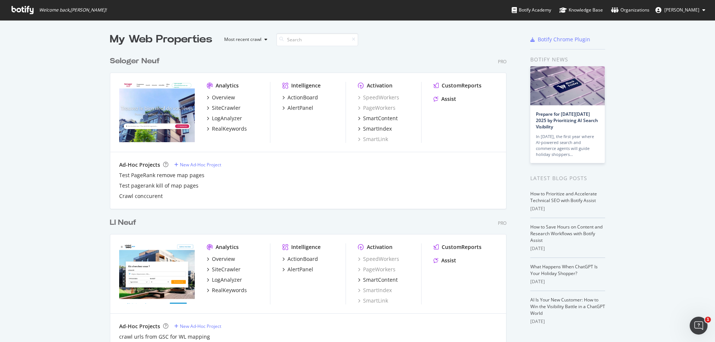
scroll to position [2233, 397]
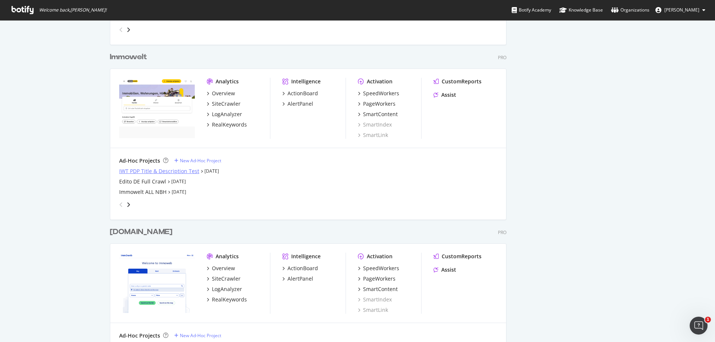
click at [187, 172] on div "IWT PDP Title & Description Test" at bounding box center [159, 171] width 80 height 7
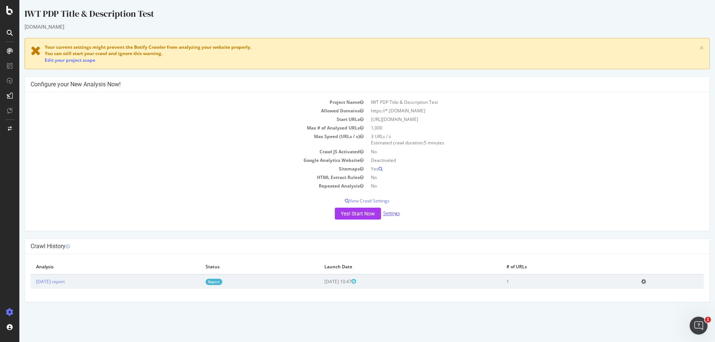
click at [389, 210] on link "Settings" at bounding box center [391, 213] width 17 height 6
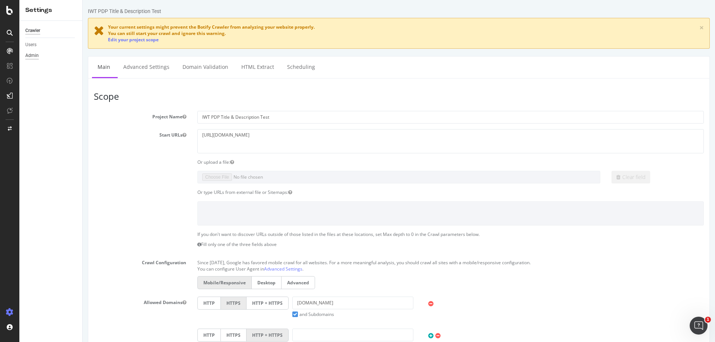
click at [31, 56] on div "Admin" at bounding box center [31, 56] width 13 height 8
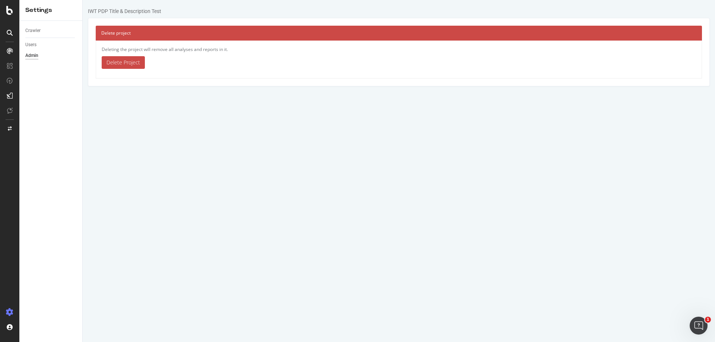
click at [134, 61] on link "Delete Project" at bounding box center [123, 62] width 43 height 13
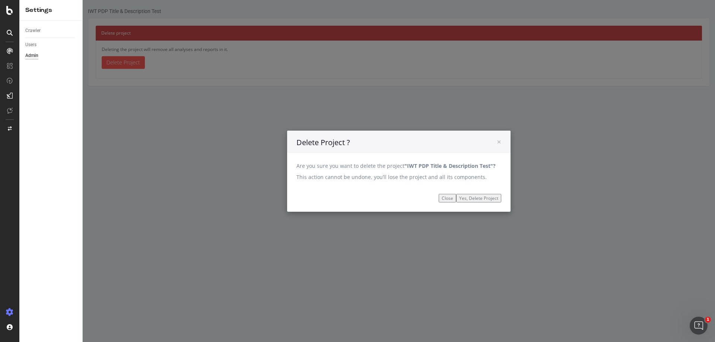
click at [476, 198] on input "Yes, Delete Project" at bounding box center [478, 198] width 45 height 9
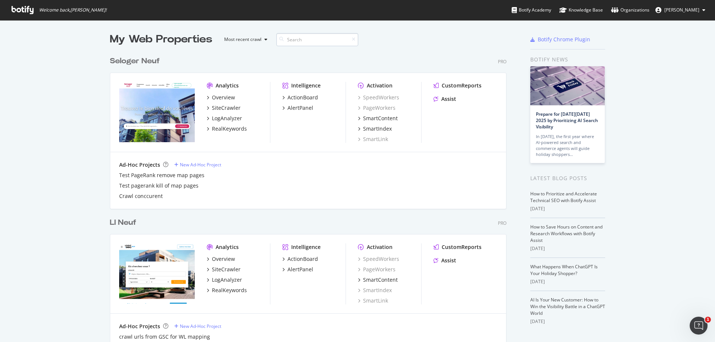
click at [309, 41] on input at bounding box center [317, 39] width 82 height 13
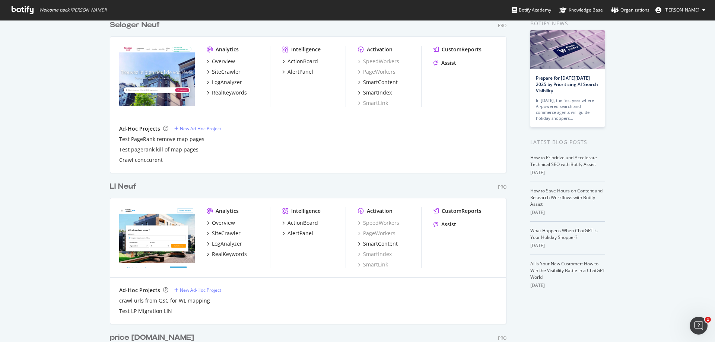
scroll to position [22, 0]
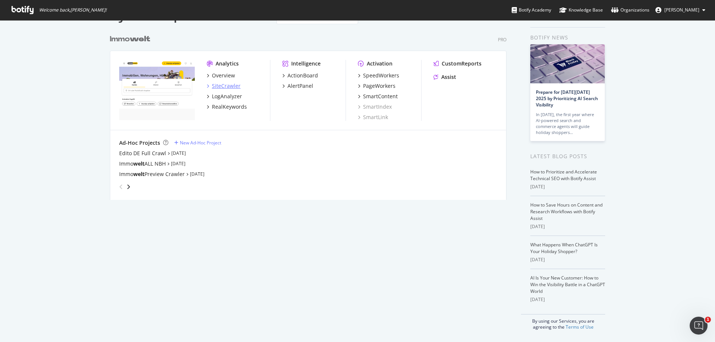
type input "welt"
click at [230, 84] on div "SiteCrawler" at bounding box center [226, 85] width 29 height 7
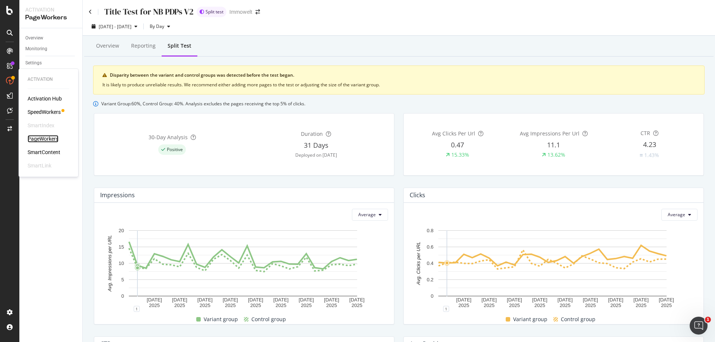
click at [48, 139] on div "PageWorkers" at bounding box center [43, 138] width 31 height 7
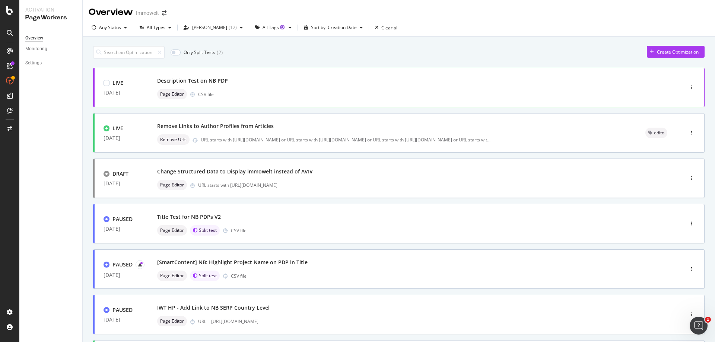
click at [375, 86] on div "Description Test on NB PDP" at bounding box center [404, 81] width 495 height 10
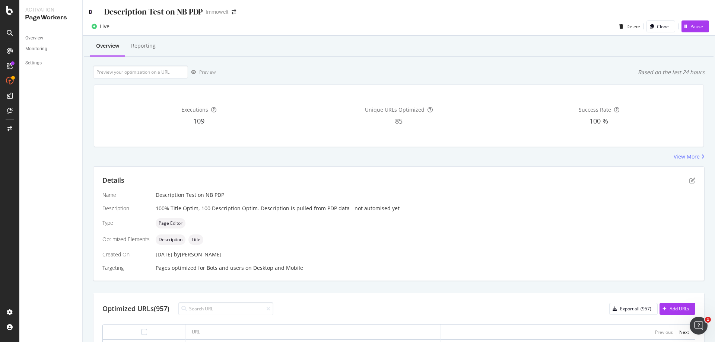
click at [91, 12] on icon at bounding box center [90, 11] width 3 height 5
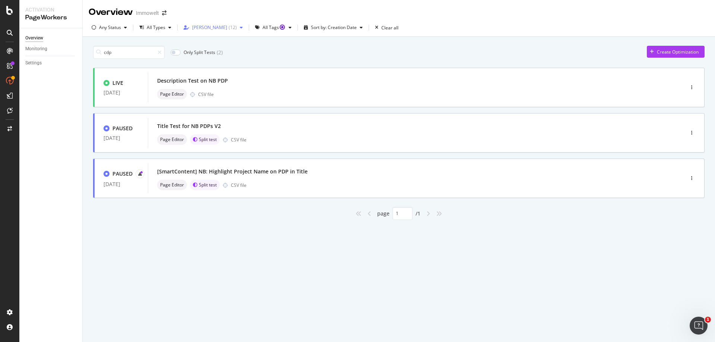
click at [229, 28] on div "( 12 )" at bounding box center [233, 27] width 8 height 4
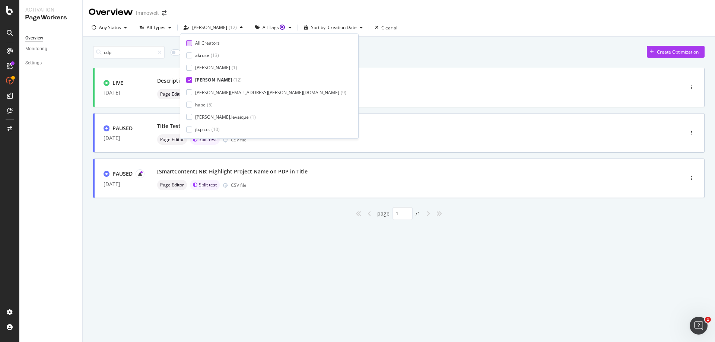
click at [195, 40] on div "All Creators" at bounding box center [207, 43] width 25 height 6
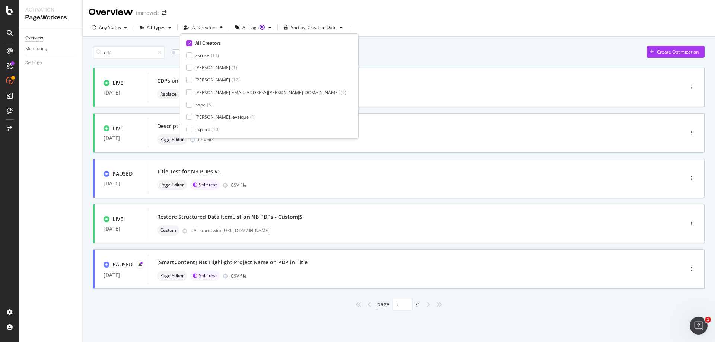
click at [320, 51] on div "cdp Only Split Tests ( 2 ) Create Optimization" at bounding box center [398, 52] width 611 height 13
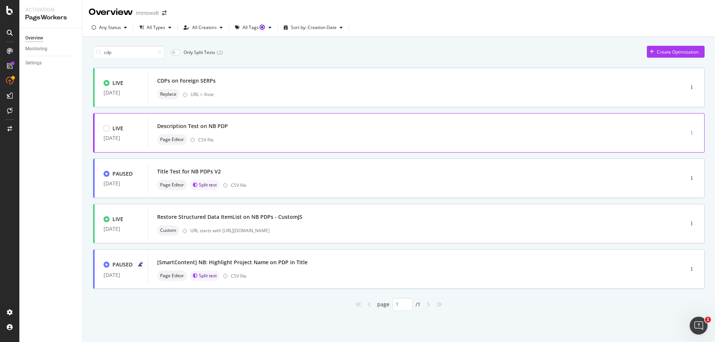
click at [692, 133] on div "button" at bounding box center [691, 133] width 7 height 4
click at [34, 63] on div "Settings" at bounding box center [33, 63] width 16 height 8
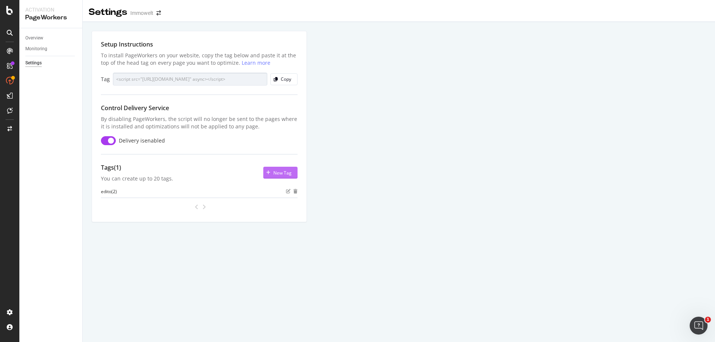
click at [282, 175] on div "New Tag" at bounding box center [282, 173] width 18 height 6
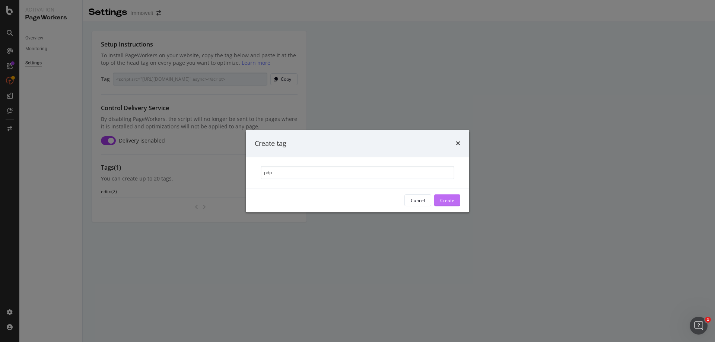
type input "pdp"
click at [443, 198] on div "Create" at bounding box center [447, 200] width 14 height 6
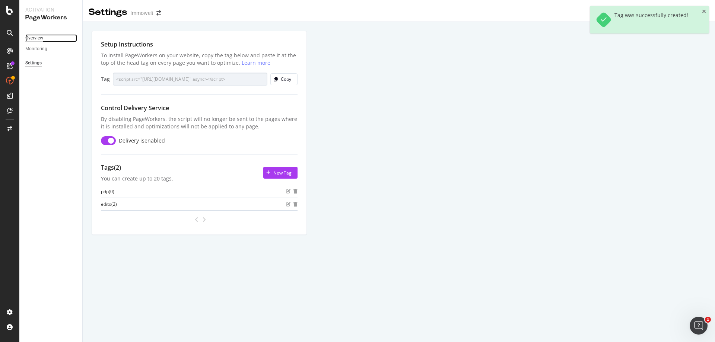
click at [34, 39] on div "Overview" at bounding box center [34, 38] width 18 height 8
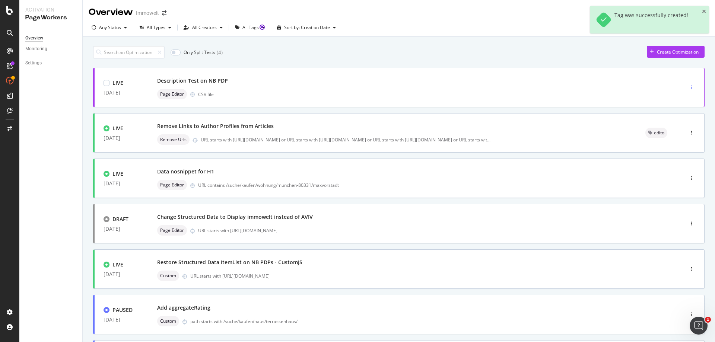
click at [691, 88] on icon "button" at bounding box center [691, 87] width 1 height 4
click at [676, 127] on div "Tags" at bounding box center [676, 126] width 10 height 6
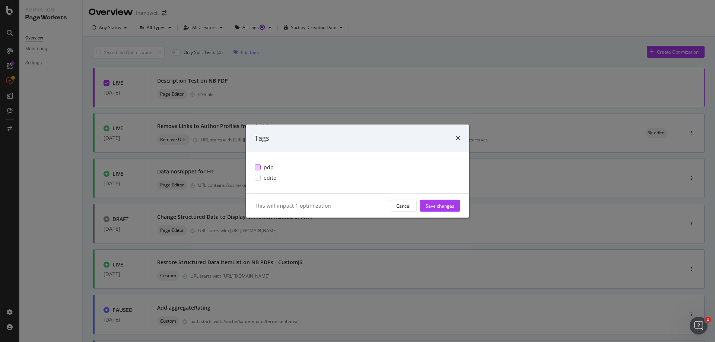
click at [258, 166] on div "modal" at bounding box center [258, 168] width 6 height 6
click at [445, 204] on div "Save changes" at bounding box center [440, 206] width 29 height 6
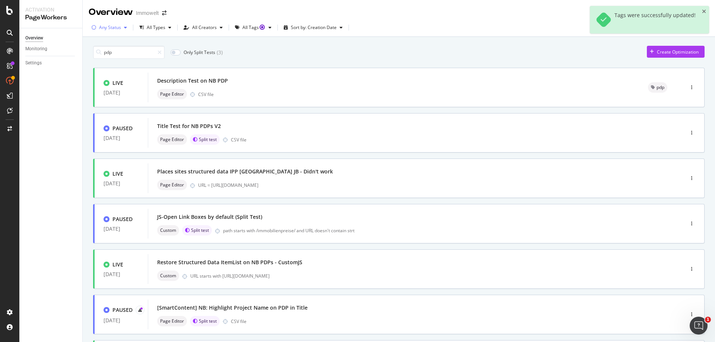
click at [119, 28] on div "Any Status" at bounding box center [110, 27] width 22 height 4
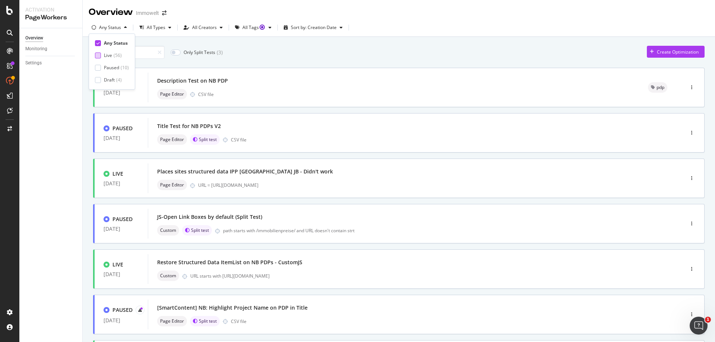
click at [98, 56] on div at bounding box center [98, 55] width 6 height 6
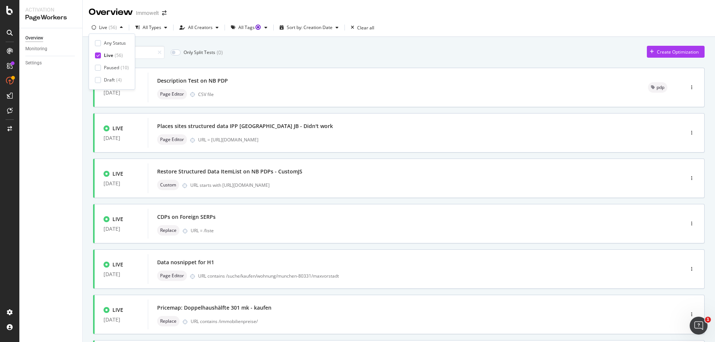
click at [328, 62] on div "pdp Only Split Tests ( 0 ) Create Optimization LIVE [DATE] Description Test on …" at bounding box center [398, 290] width 611 height 496
click at [130, 51] on input "pdp" at bounding box center [128, 52] width 71 height 13
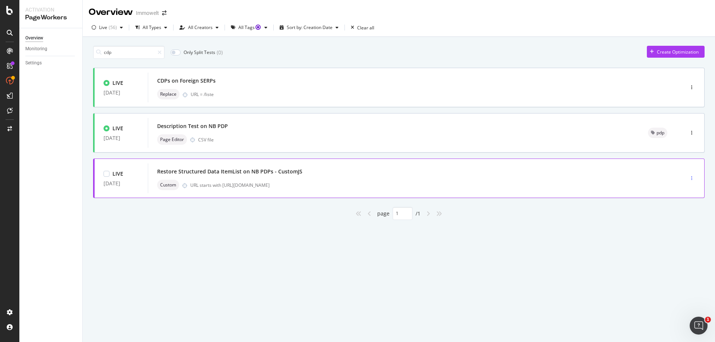
click at [691, 176] on icon "button" at bounding box center [691, 178] width 1 height 4
click at [685, 206] on div "Tags" at bounding box center [682, 204] width 10 height 6
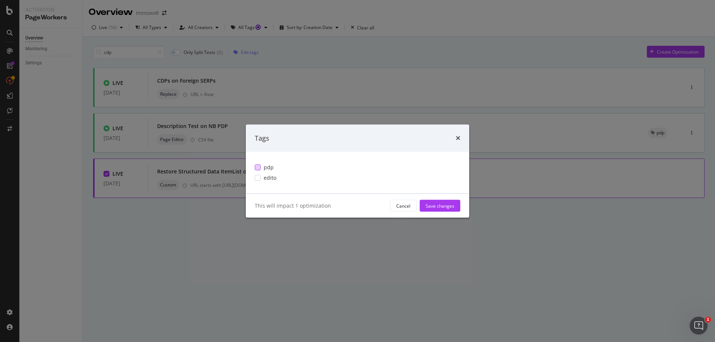
click at [268, 169] on span "pdp" at bounding box center [269, 167] width 10 height 7
click at [450, 202] on div "Save changes" at bounding box center [440, 205] width 29 height 11
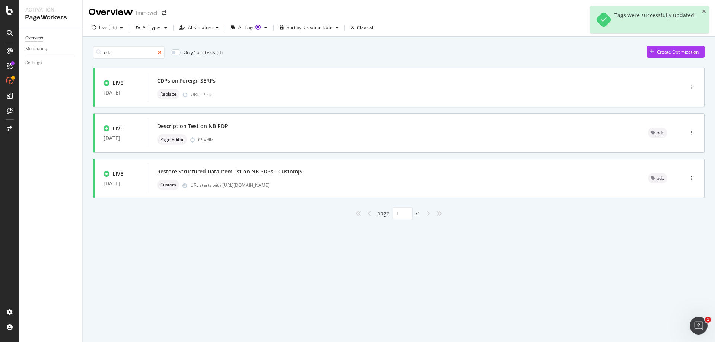
click at [160, 52] on icon at bounding box center [159, 52] width 4 height 5
